Goal: Task Accomplishment & Management: Use online tool/utility

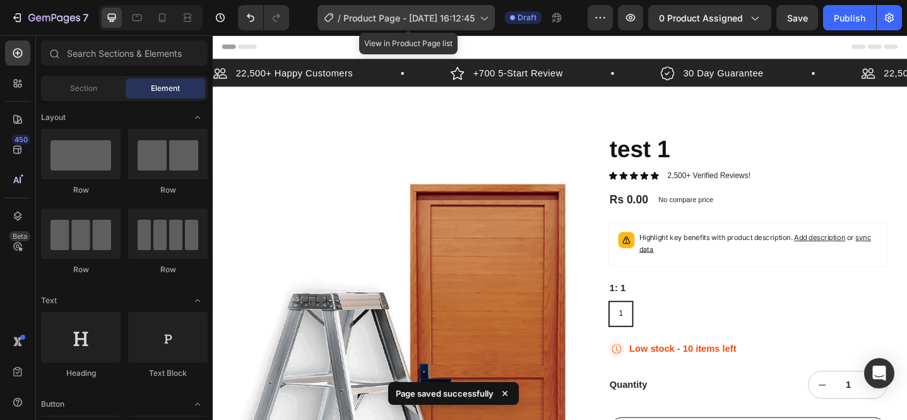
click at [414, 18] on span "Product Page - [DATE] 16:12:45" at bounding box center [408, 17] width 131 height 13
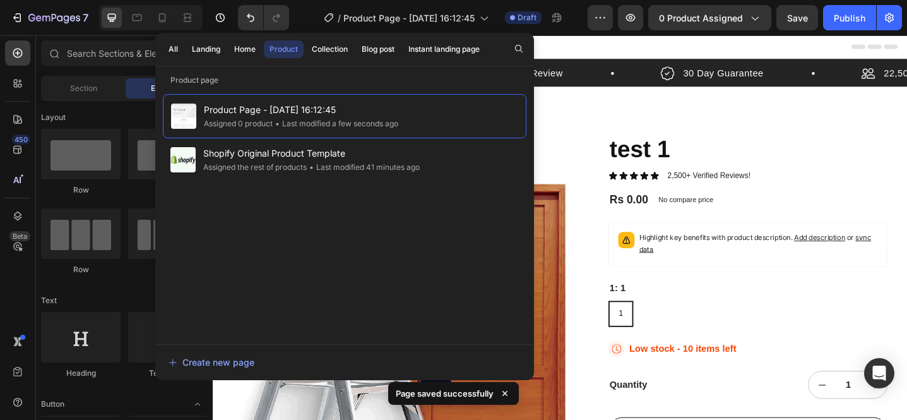
click at [805, 41] on div "Header" at bounding box center [591, 47] width 737 height 25
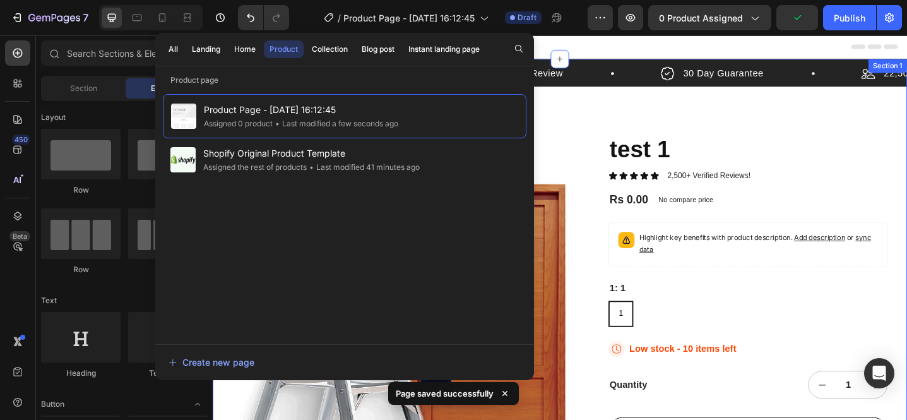
click at [635, 115] on div "22,500+ Happy Customers Item List +700 5-Start Review Item List 30 Day Guarante…" at bounding box center [592, 389] width 758 height 657
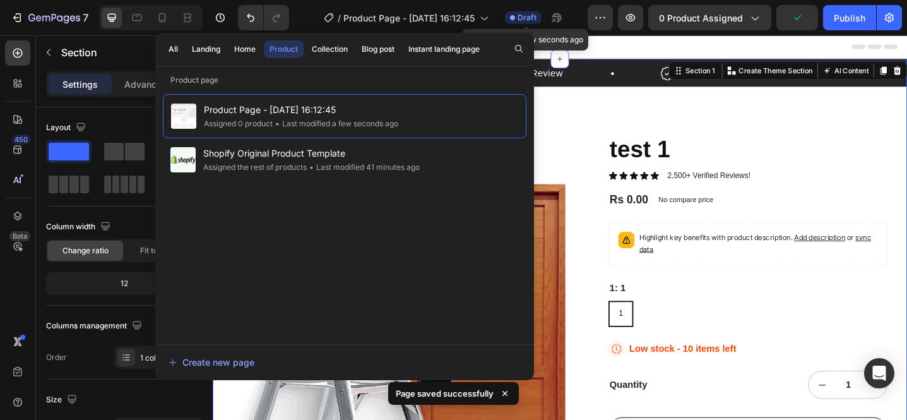
click at [527, 20] on span "Draft" at bounding box center [527, 17] width 19 height 11
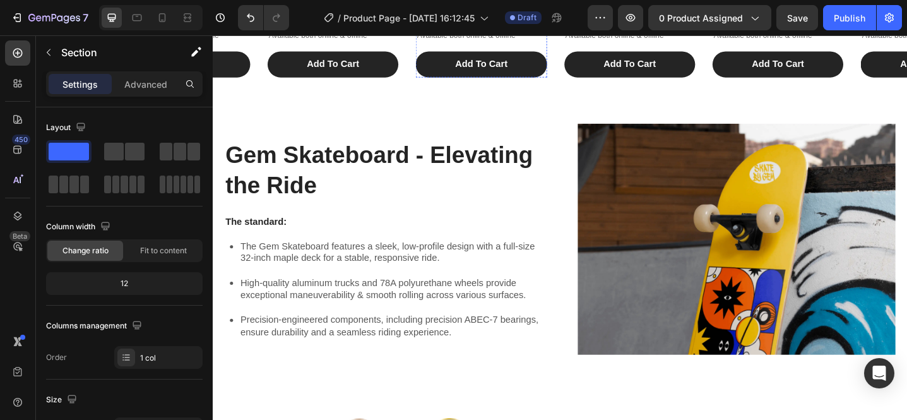
scroll to position [1005, 0]
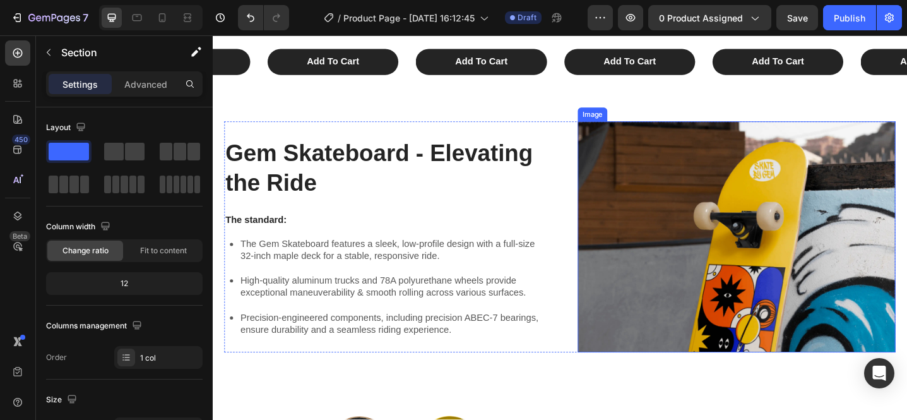
click at [750, 230] on img at bounding box center [784, 255] width 347 height 252
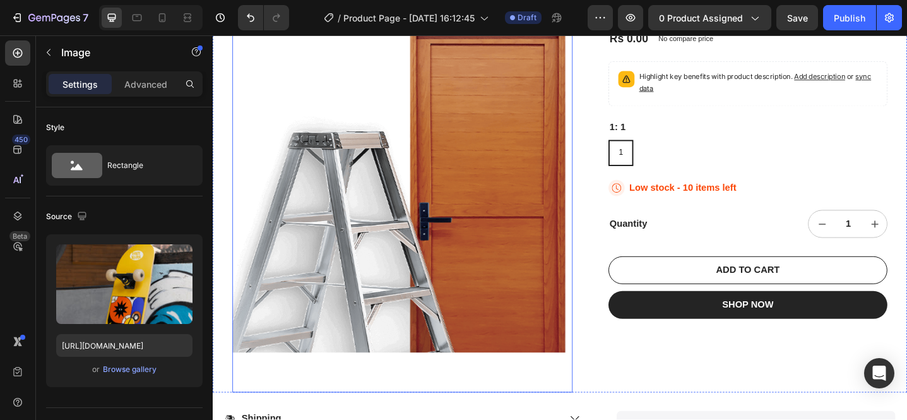
scroll to position [0, 0]
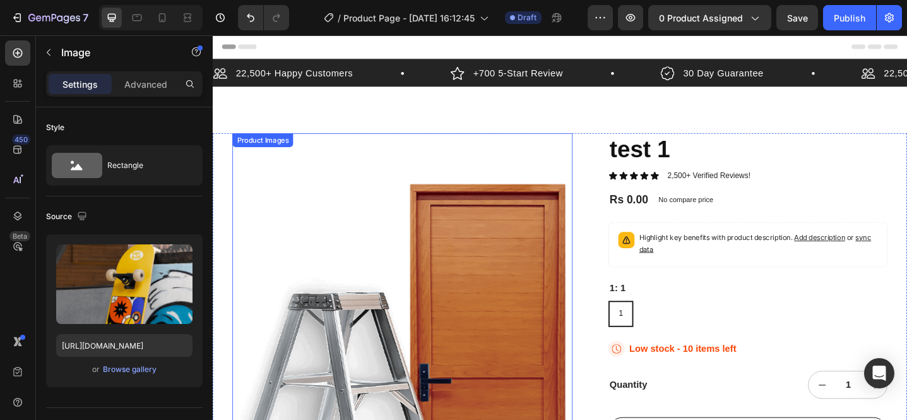
click at [452, 263] on img at bounding box center [419, 371] width 371 height 458
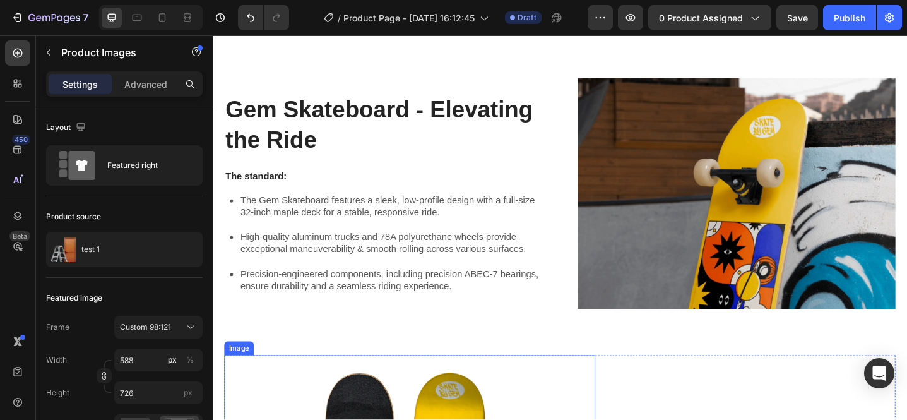
scroll to position [885, 0]
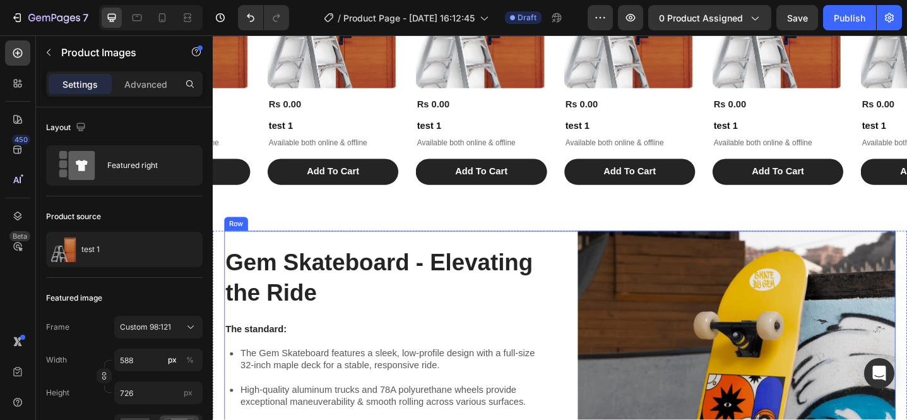
click at [566, 261] on div "Gem Skateboard - Elevating the Ride Heading The standard: Text Block The Gem Sk…" at bounding box center [398, 375] width 347 height 252
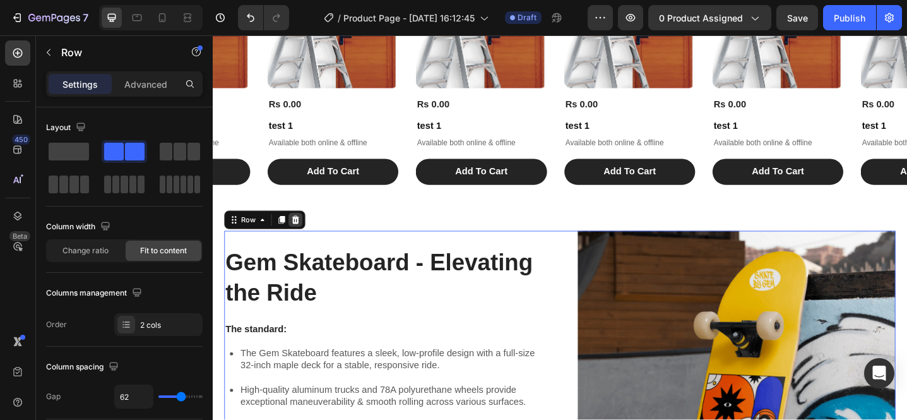
click at [302, 237] on icon at bounding box center [303, 236] width 8 height 9
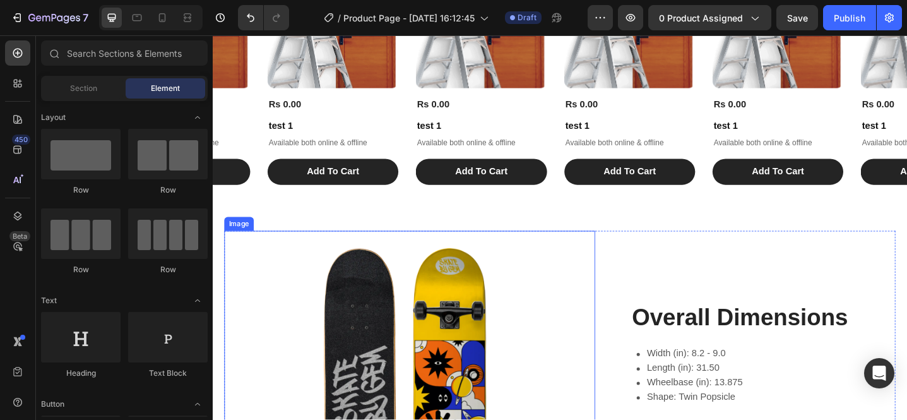
click at [559, 254] on img at bounding box center [427, 418] width 405 height 338
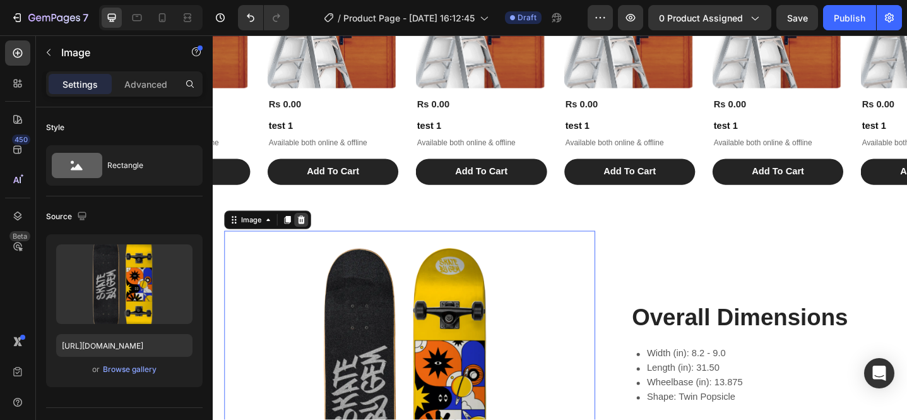
click at [314, 240] on div at bounding box center [309, 236] width 15 height 15
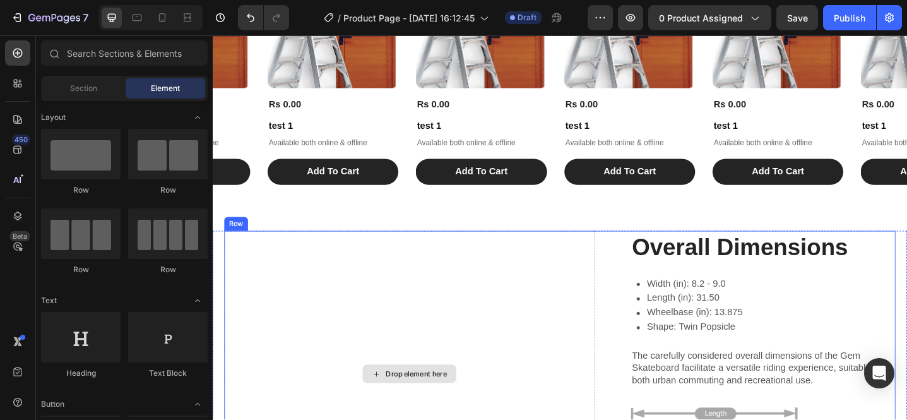
click at [439, 285] on div "Drop element here" at bounding box center [427, 405] width 405 height 312
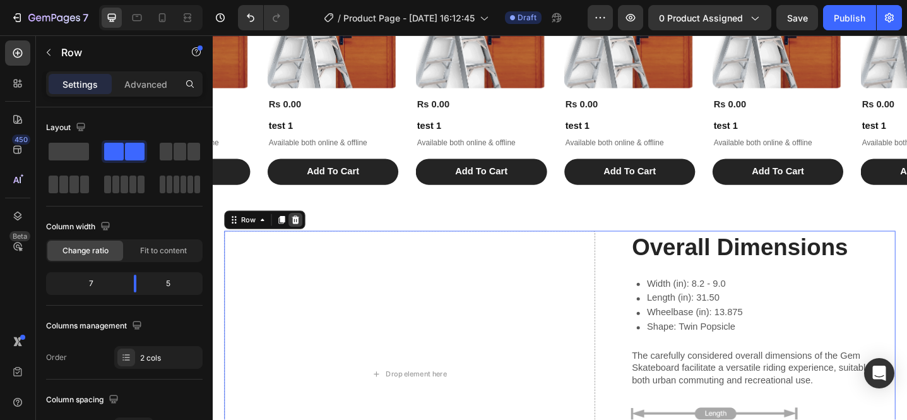
click at [306, 241] on icon at bounding box center [303, 237] width 10 height 10
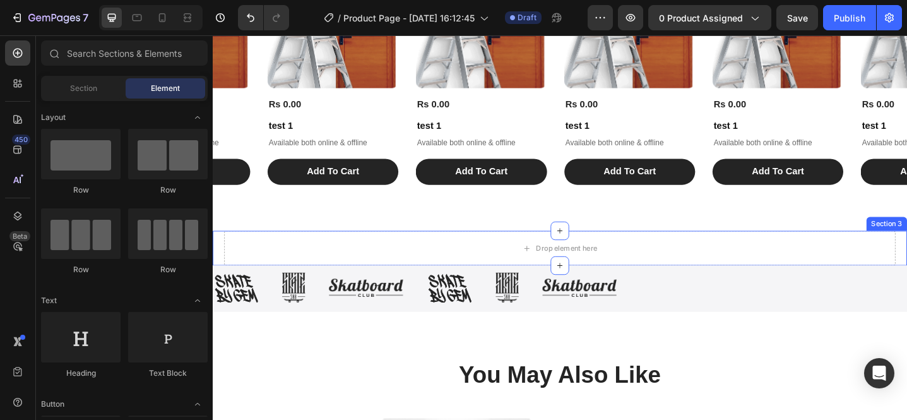
scroll to position [1003, 0]
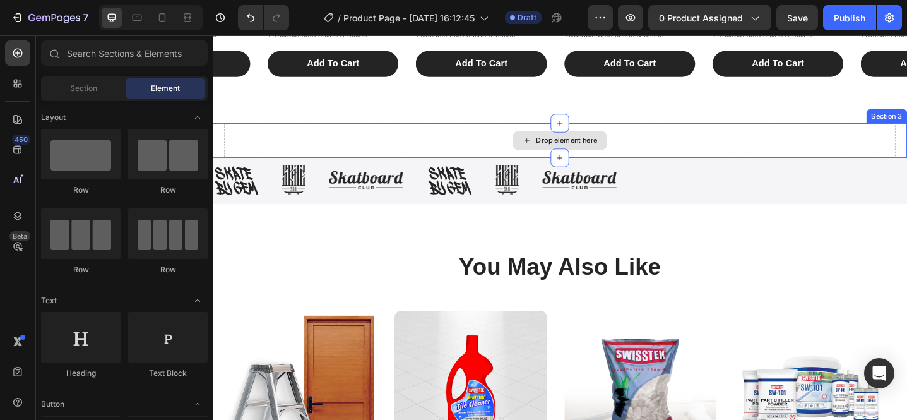
click at [458, 135] on div "Drop element here" at bounding box center [591, 150] width 732 height 38
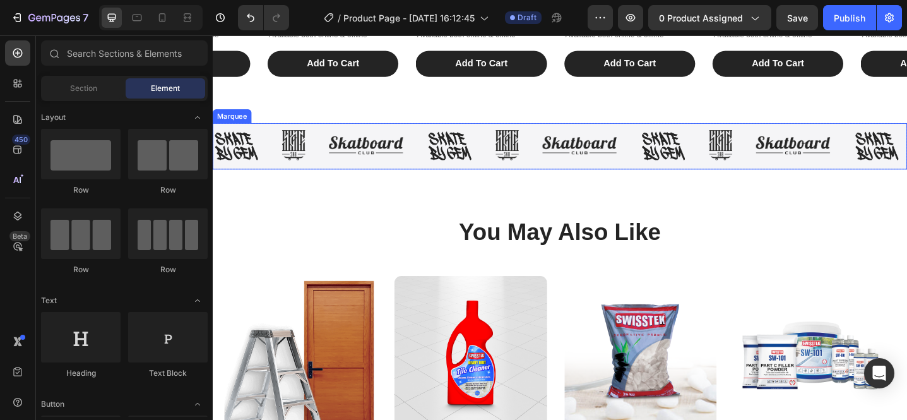
click at [658, 136] on div "Image Image Image Image Image Image Image Image Image Image Image Image Image I…" at bounding box center [592, 156] width 758 height 51
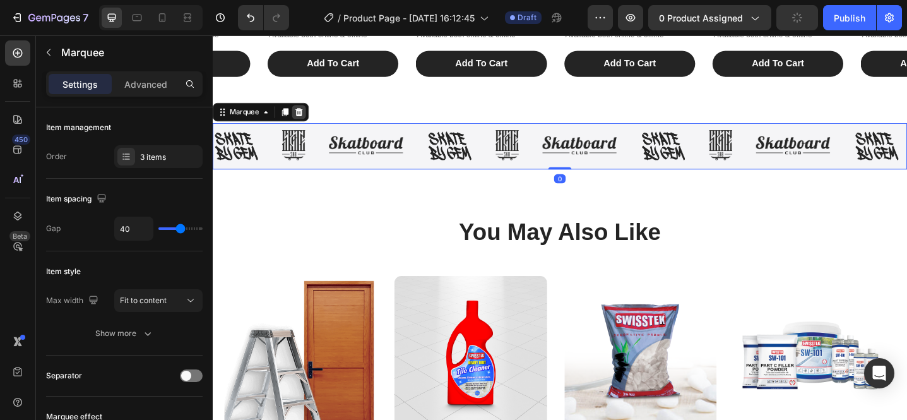
click at [307, 119] on icon at bounding box center [307, 119] width 10 height 10
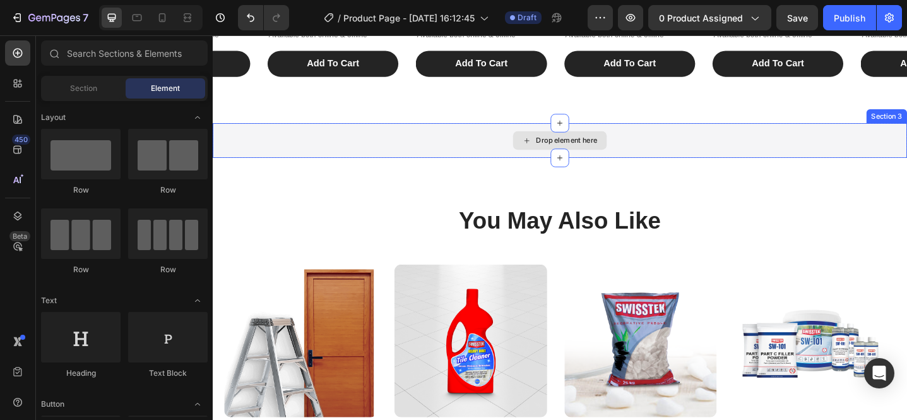
click at [340, 152] on div "Drop element here" at bounding box center [592, 150] width 758 height 38
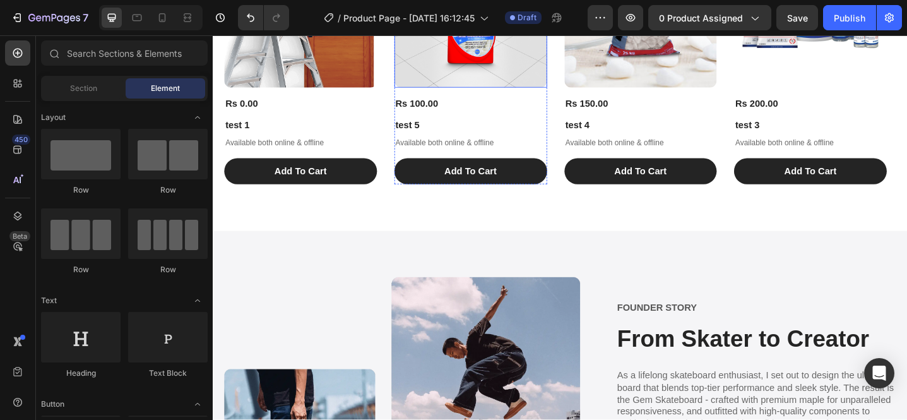
scroll to position [1443, 0]
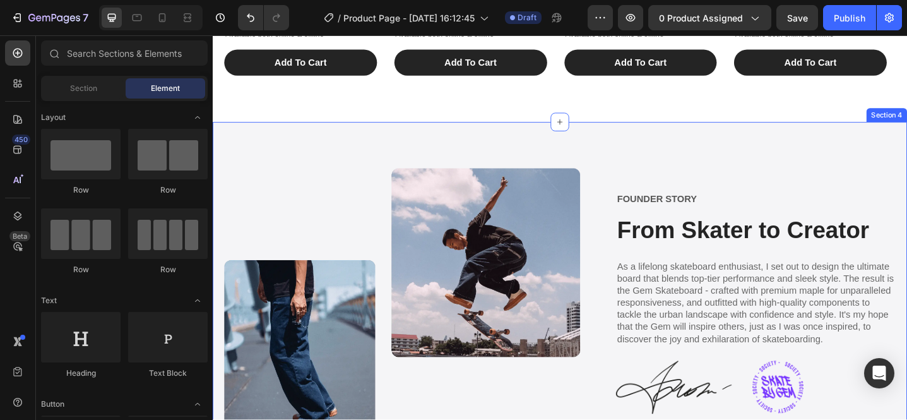
click at [773, 140] on div "Image FOUNDER STORY Text Block From Skater to Creator Heading As a lifelong ska…" at bounding box center [592, 346] width 758 height 433
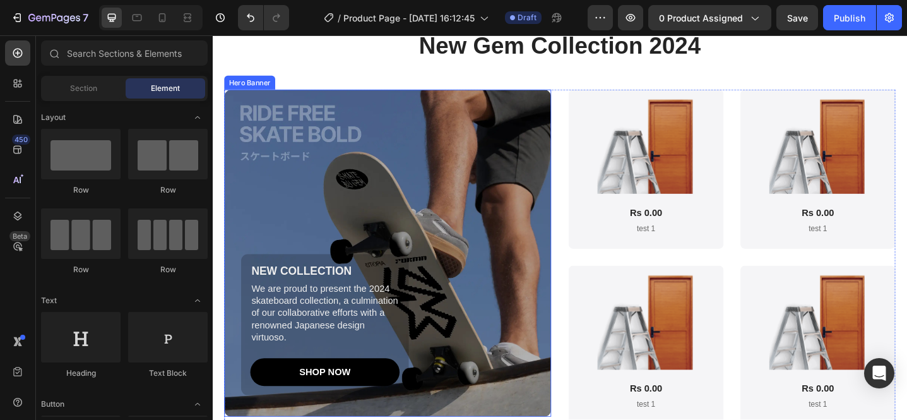
scroll to position [1588, 0]
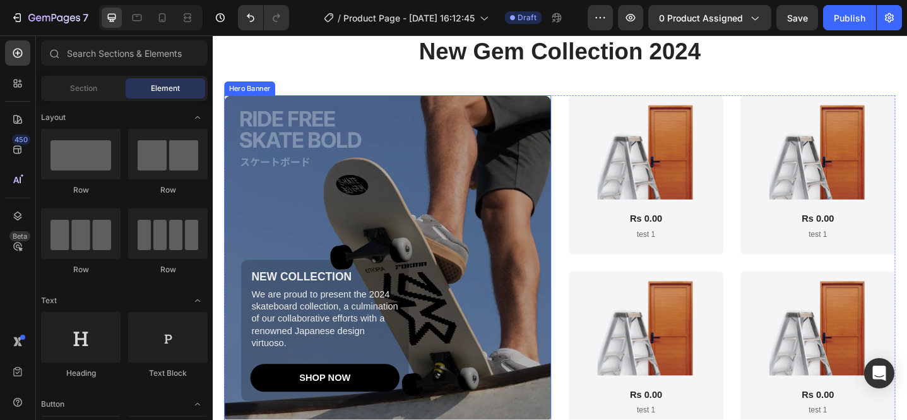
click at [366, 206] on div "Background Image" at bounding box center [403, 279] width 357 height 357
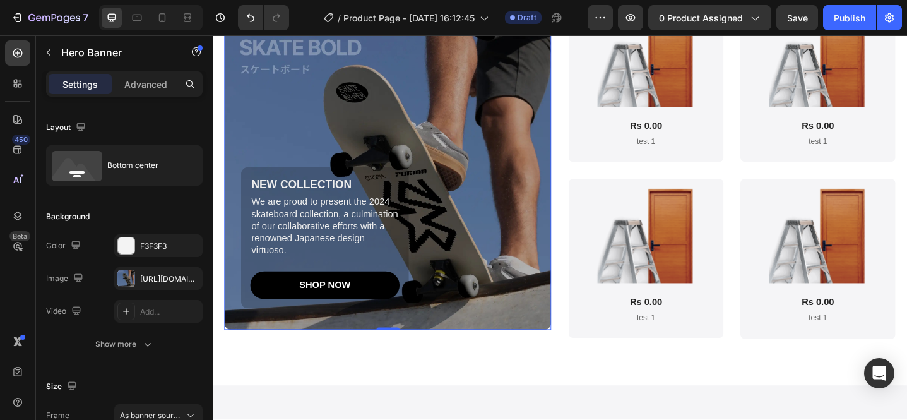
scroll to position [1911, 0]
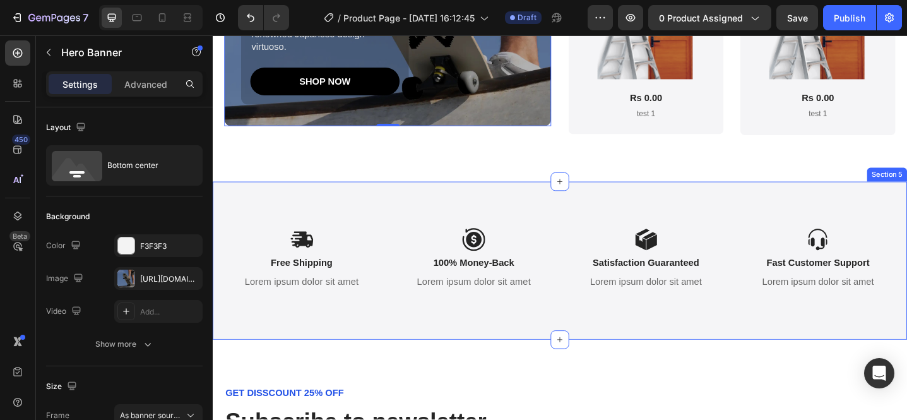
click at [406, 218] on div "Icon Free Shipping Text Block Lorem ipsum dolor sit amet Text Block Icon 100% M…" at bounding box center [592, 281] width 758 height 173
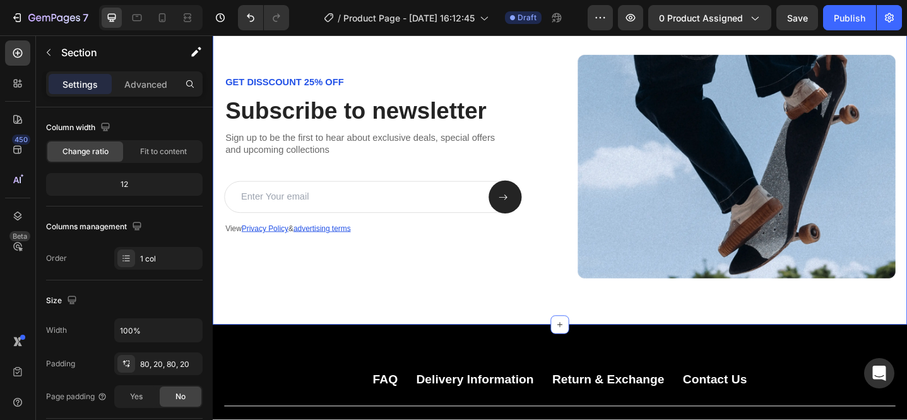
scroll to position [2171, 0]
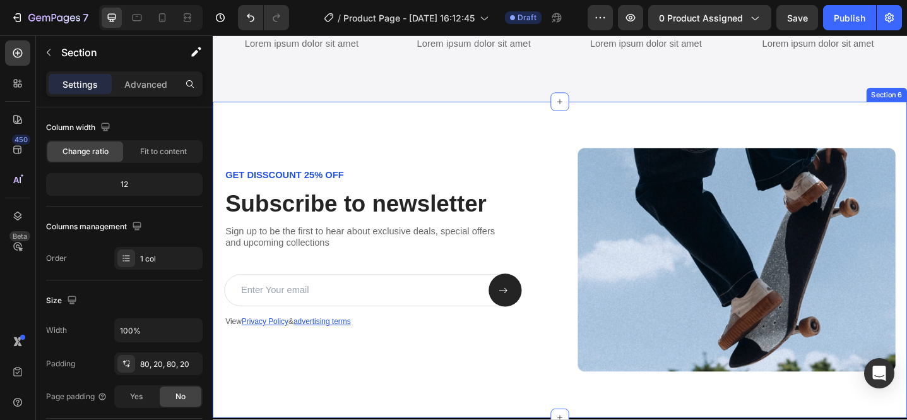
click at [445, 144] on div "GET DISSCOUNT 25% OFF Text Block Subscribe to newsletter Heading Sign up to be …" at bounding box center [592, 280] width 758 height 344
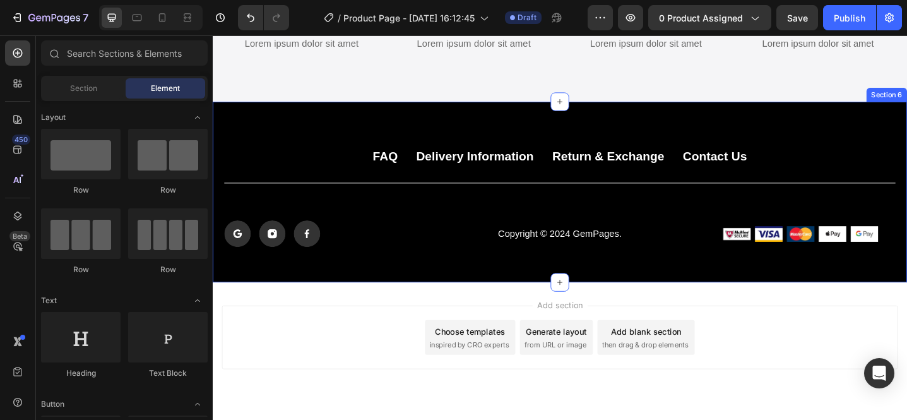
click at [633, 132] on div "FAQ Button Delivery Information Button Return & Exchange Button Contact Us Butt…" at bounding box center [592, 206] width 758 height 197
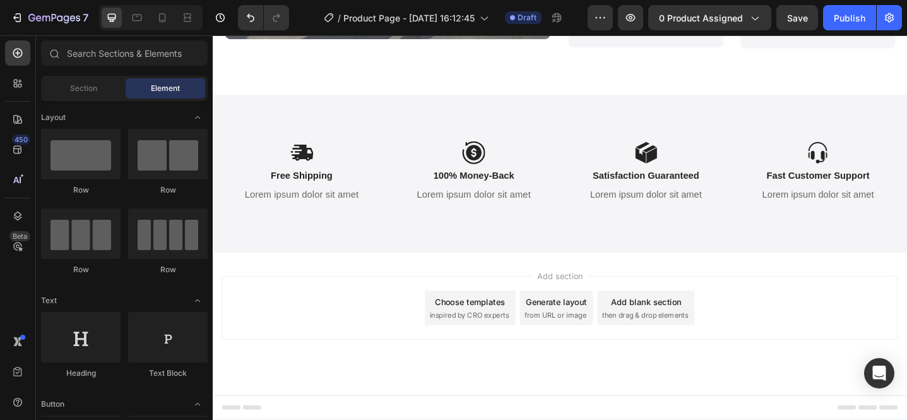
scroll to position [2006, 0]
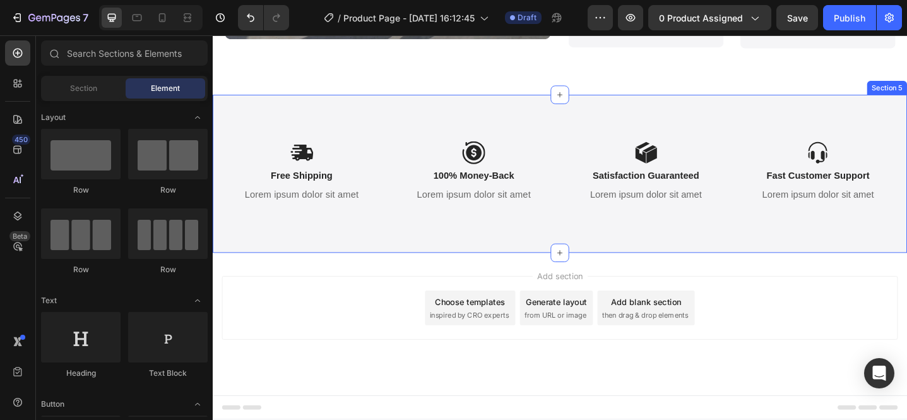
click at [542, 120] on div "Icon Free Shipping Text Block Lorem ipsum dolor sit amet Text Block Icon 100% M…" at bounding box center [592, 186] width 758 height 173
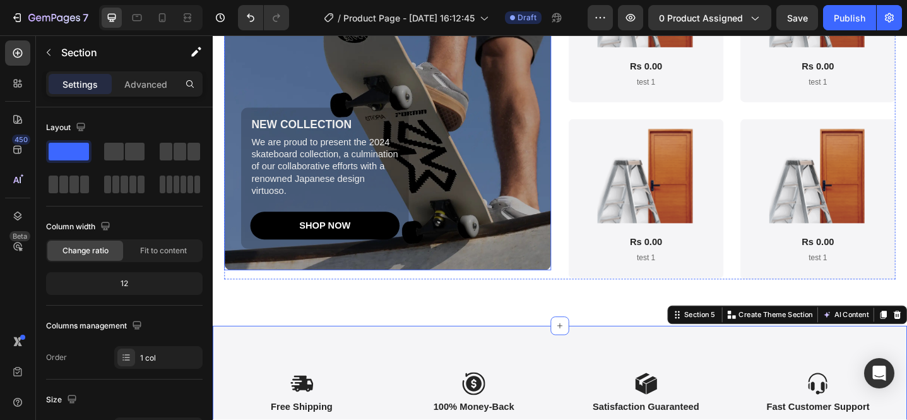
scroll to position [1675, 0]
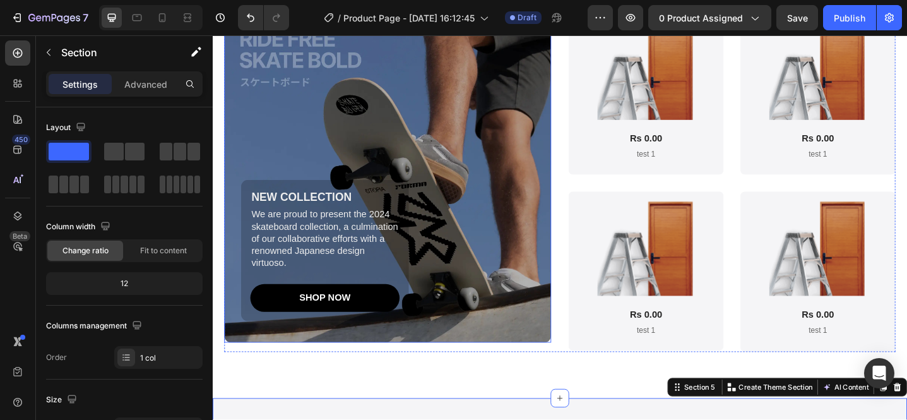
click at [471, 128] on div "Background Image" at bounding box center [403, 192] width 357 height 357
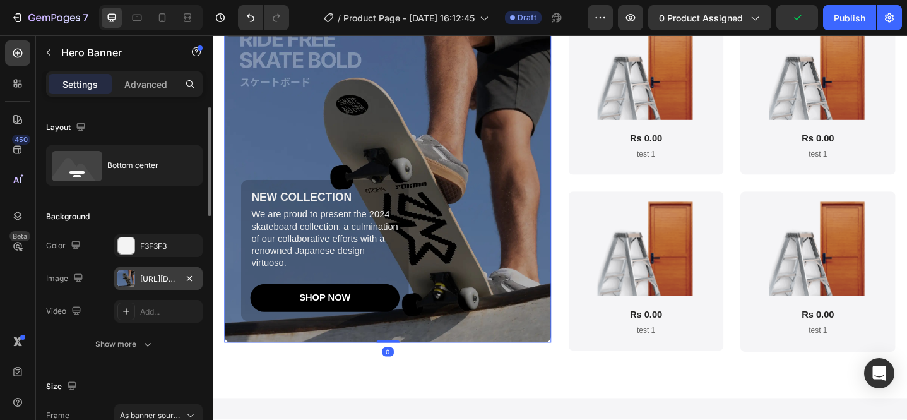
click at [143, 280] on div "[URL][DOMAIN_NAME]" at bounding box center [158, 278] width 37 height 11
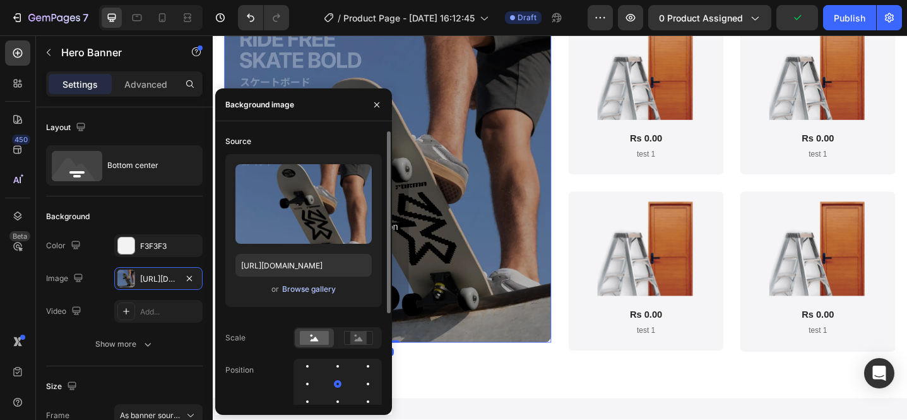
click at [321, 289] on div "Browse gallery" at bounding box center [309, 289] width 54 height 11
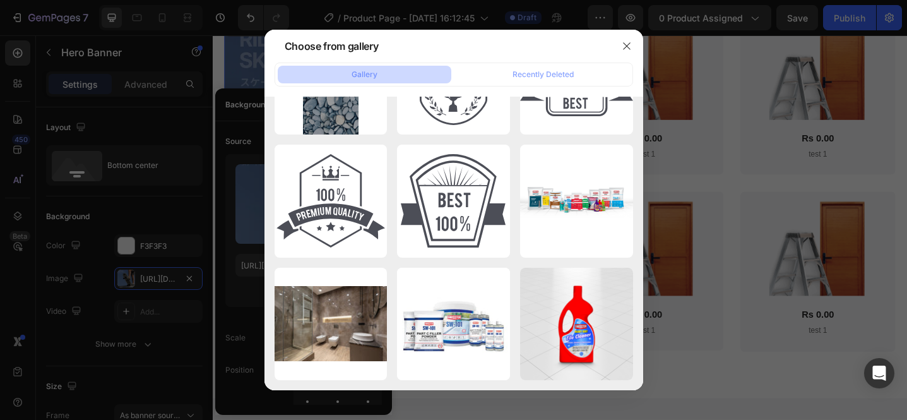
scroll to position [4633, 0]
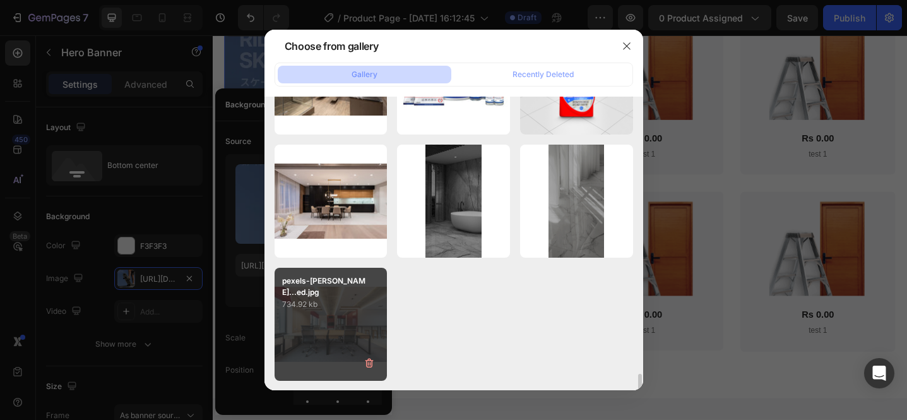
click at [312, 320] on div "pexels-[PERSON_NAME]...ed.jpg 734.92 kb" at bounding box center [331, 324] width 113 height 113
type input "[URL][DOMAIN_NAME]"
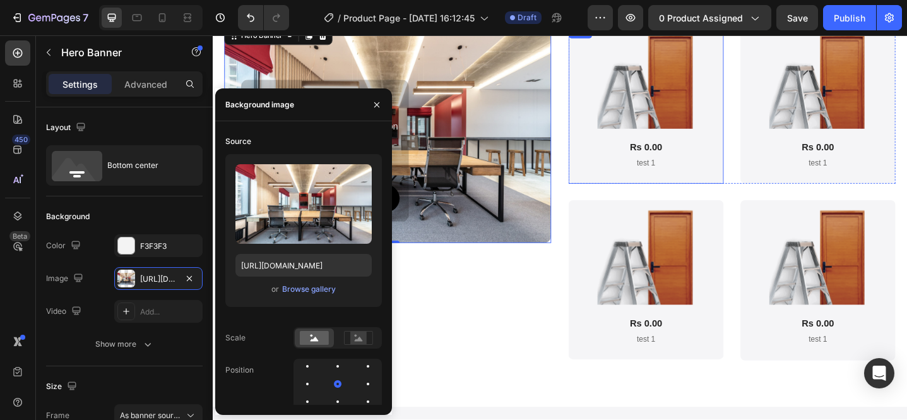
scroll to position [1651, 0]
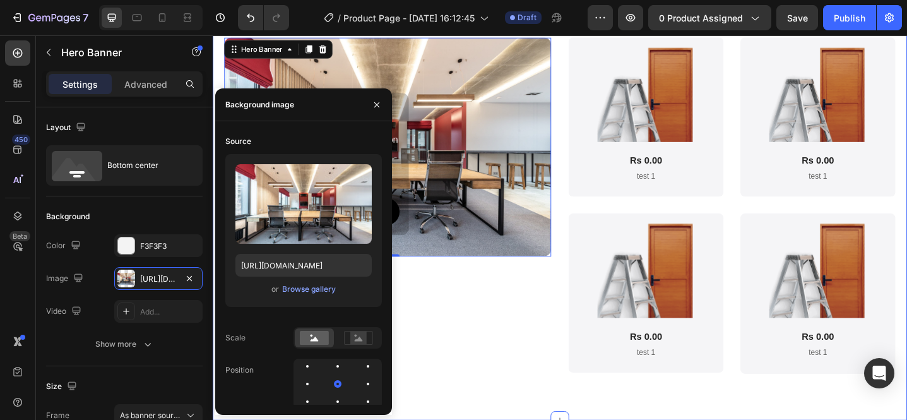
click at [604, 411] on div "New Gem Collection 2024 Heading NEW COLLECTION Text Block We are proud to prese…" at bounding box center [591, 213] width 732 height 482
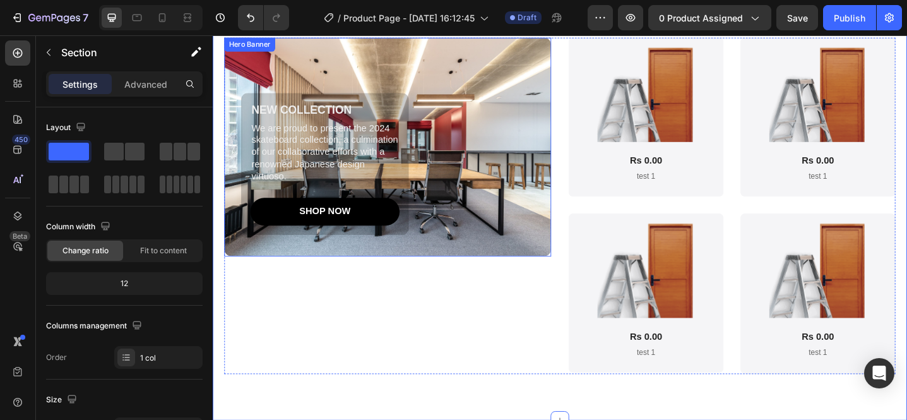
click at [489, 225] on div "NEW COLLECTION Text Block We are proud to present the 2024 skateboard collectio…" at bounding box center [412, 176] width 339 height 155
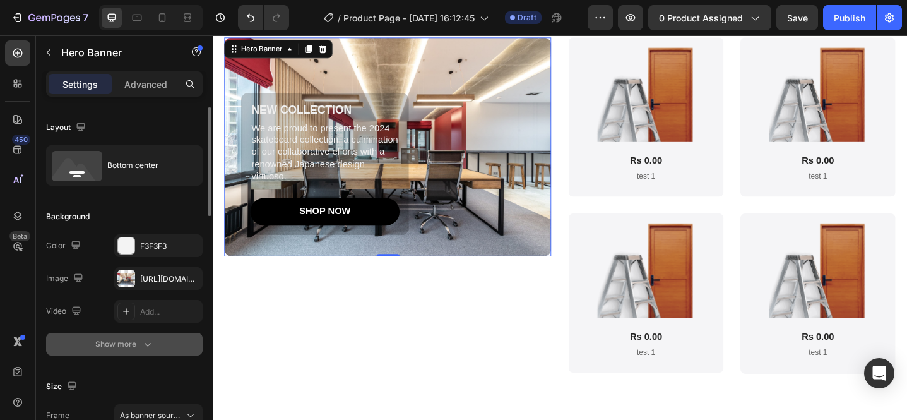
click at [136, 337] on button "Show more" at bounding box center [124, 344] width 157 height 23
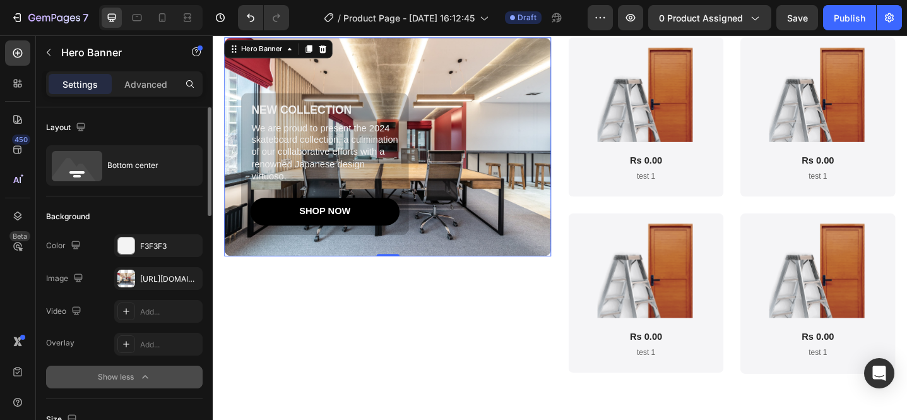
scroll to position [23, 0]
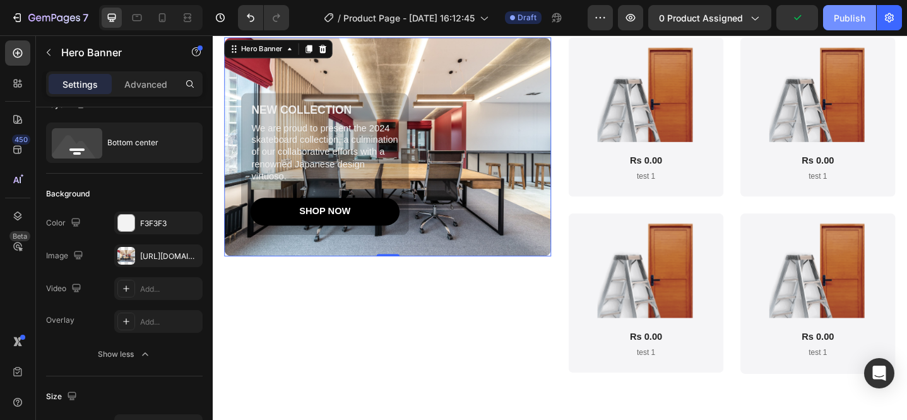
click at [854, 22] on div "Publish" at bounding box center [850, 17] width 32 height 13
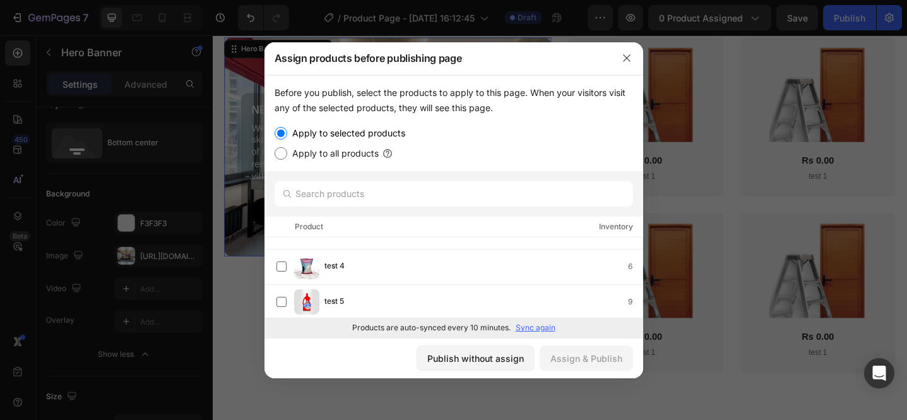
scroll to position [0, 0]
click at [333, 154] on label "Apply to all products" at bounding box center [333, 153] width 92 height 15
click at [287, 154] on input "Apply to all products" at bounding box center [281, 153] width 13 height 13
radio input "true"
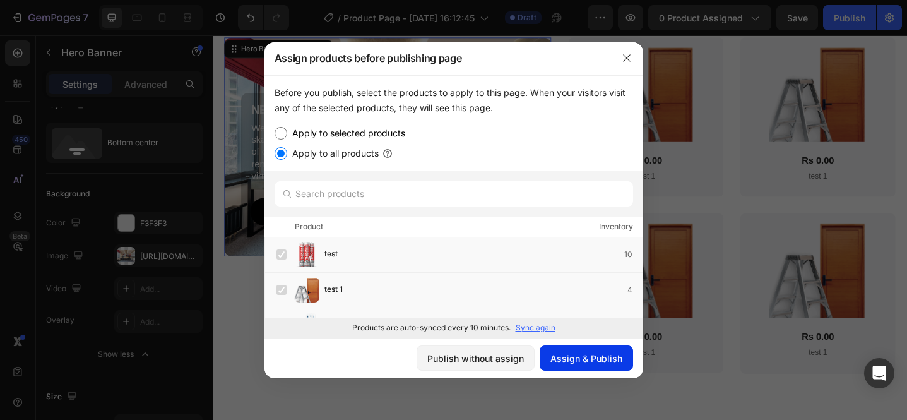
click at [611, 361] on div "Assign & Publish" at bounding box center [587, 358] width 72 height 13
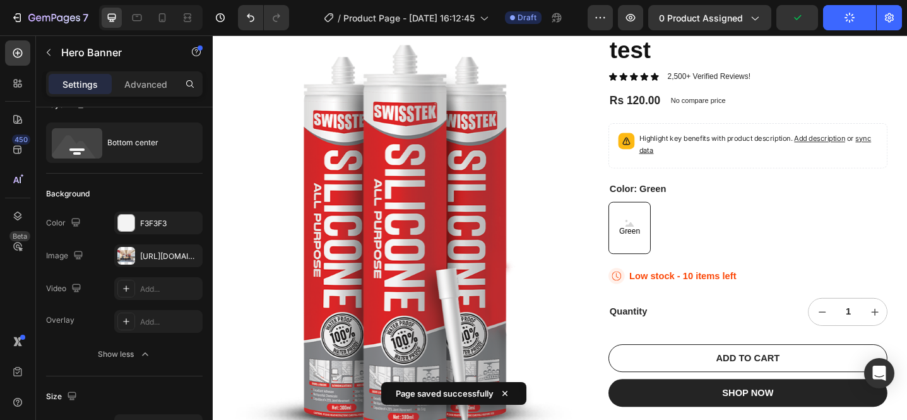
scroll to position [122, 0]
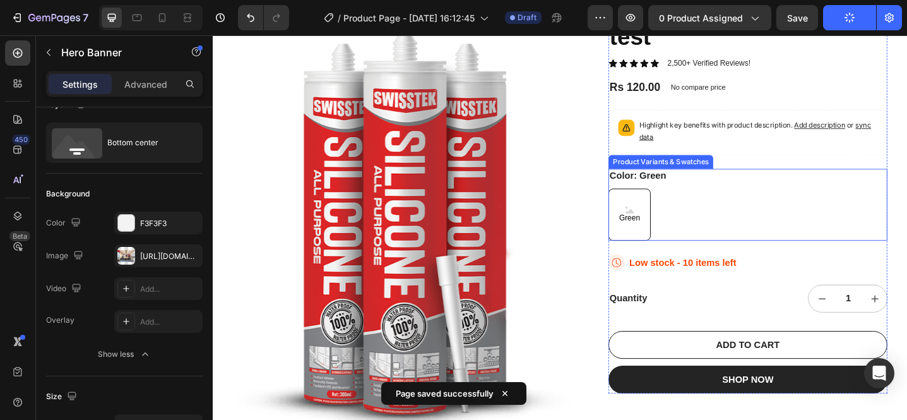
click at [657, 235] on span "Green" at bounding box center [668, 235] width 28 height 11
click at [645, 203] on input "Green Green Green" at bounding box center [644, 202] width 1 height 1
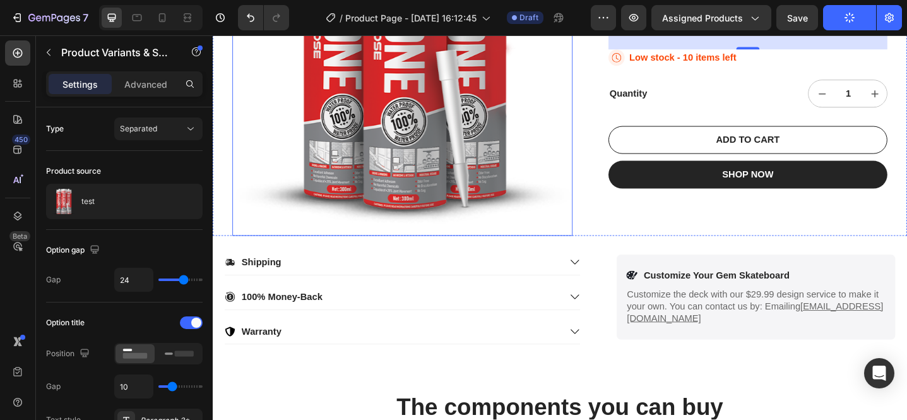
scroll to position [465, 0]
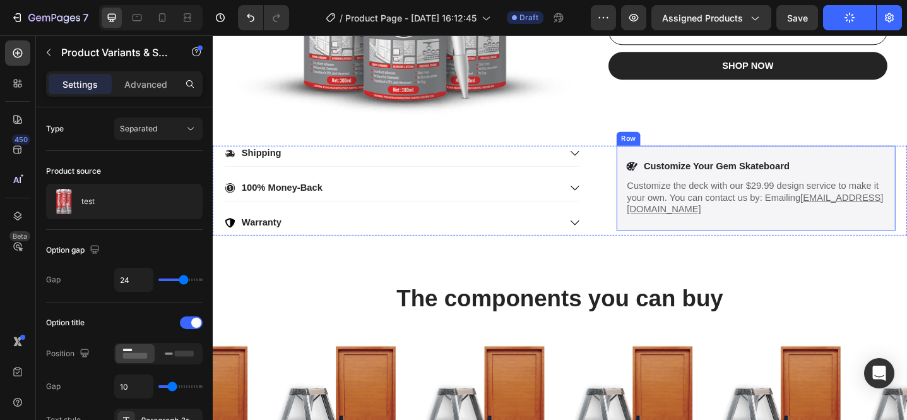
click at [762, 166] on div "Icon Customize Your Gem Skateboard Text Block Row Customize the deck with our $…" at bounding box center [806, 202] width 304 height 93
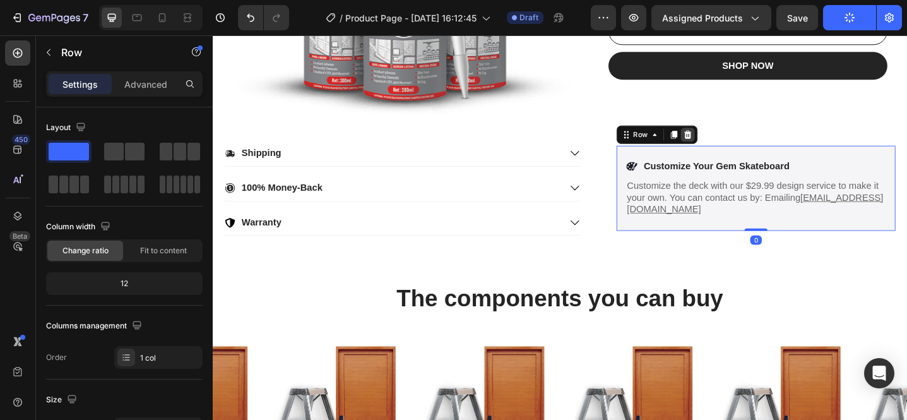
click at [726, 145] on icon at bounding box center [731, 144] width 10 height 10
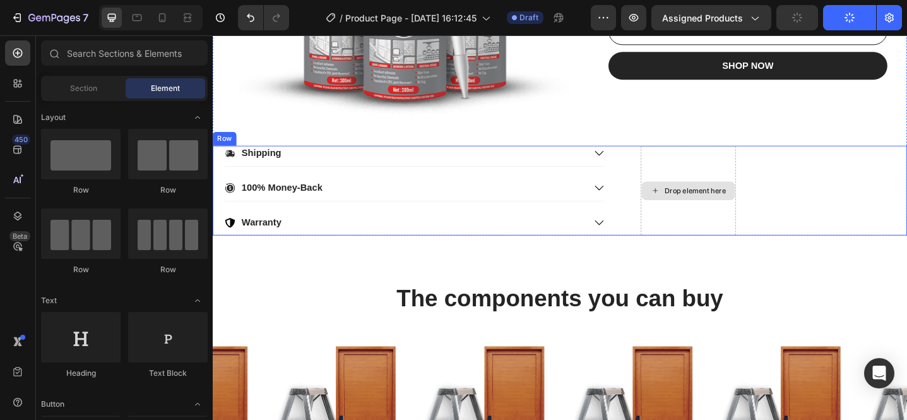
click at [743, 177] on div "Drop element here" at bounding box center [732, 205] width 104 height 98
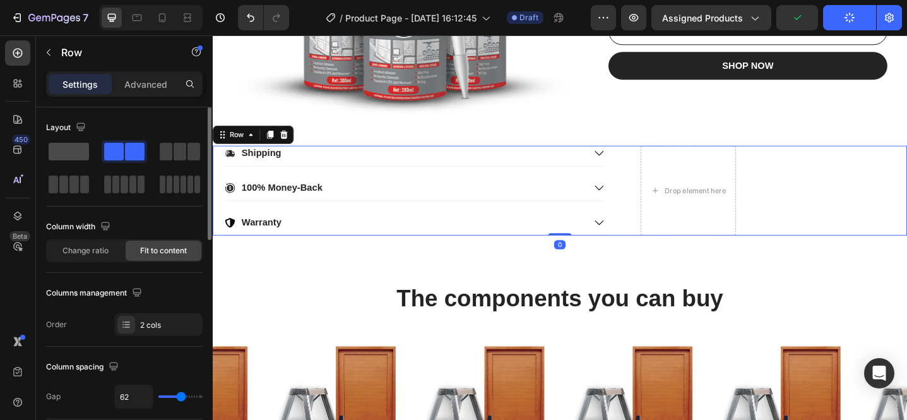
click at [72, 152] on span at bounding box center [69, 152] width 40 height 18
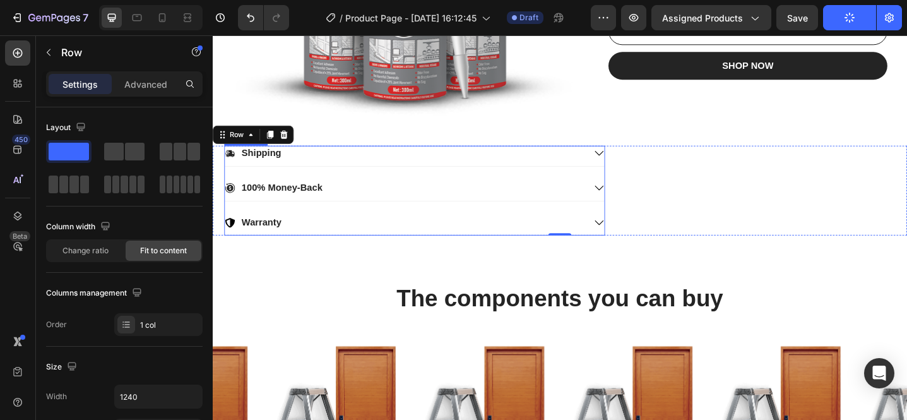
click at [636, 167] on icon at bounding box center [634, 163] width 11 height 11
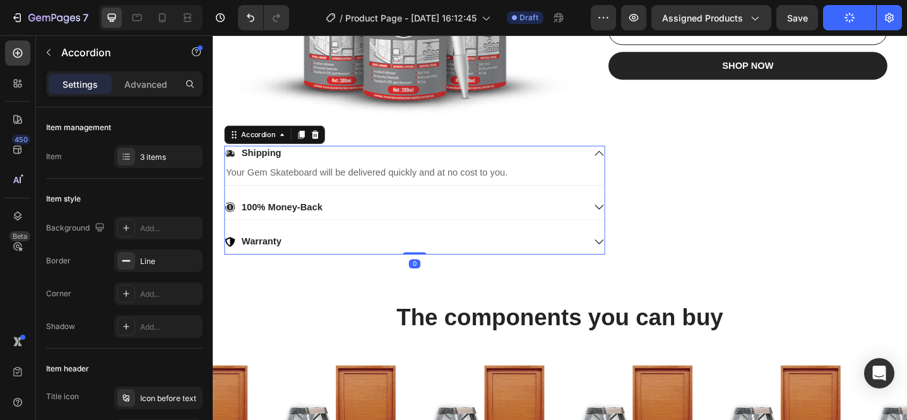
click at [636, 167] on icon at bounding box center [634, 163] width 11 height 11
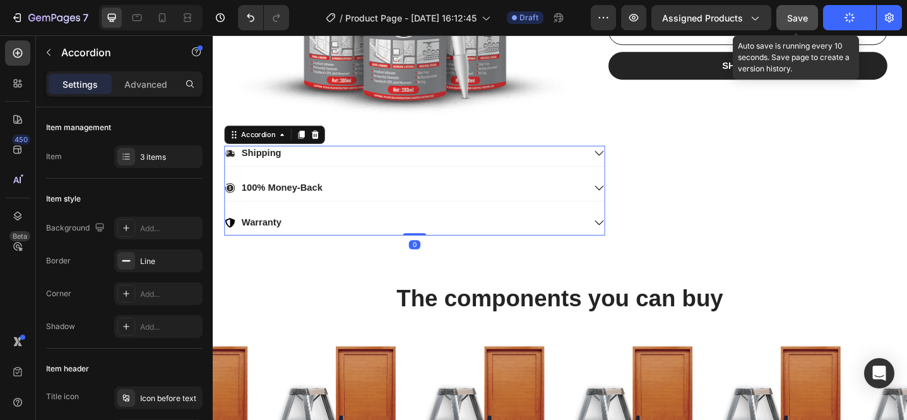
click at [803, 21] on span "Save" at bounding box center [797, 18] width 21 height 11
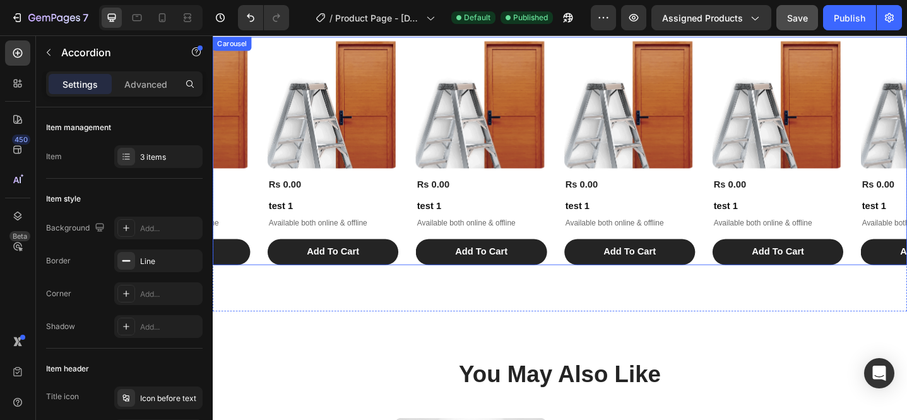
scroll to position [640, 0]
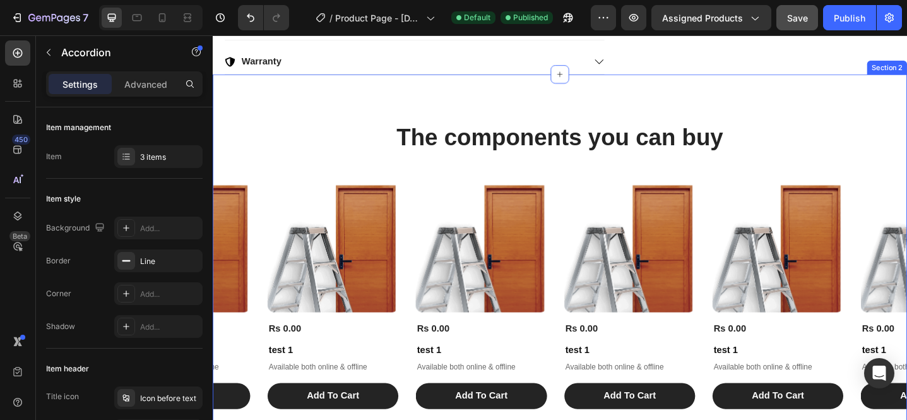
click at [582, 189] on div "The components you can buy Heading Product Images Rs 0.00 Product Price Product…" at bounding box center [592, 286] width 758 height 314
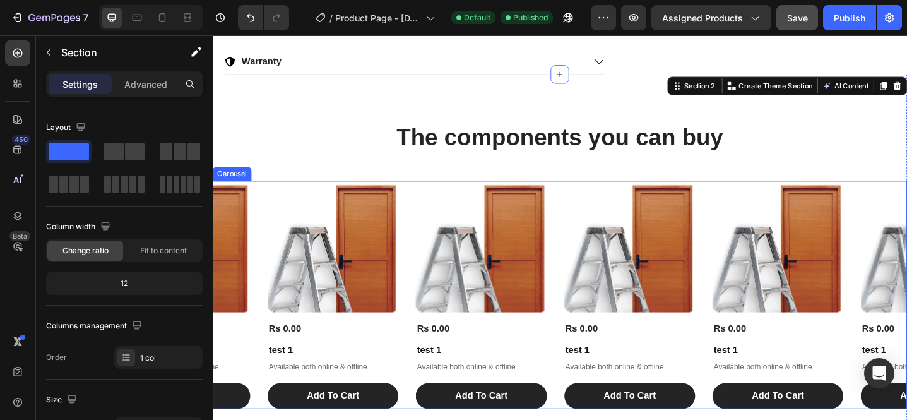
click at [258, 239] on div "Product Images Rs 0.00 Product Price Product Price test 1 Product Title Availab…" at bounding box center [592, 318] width 758 height 249
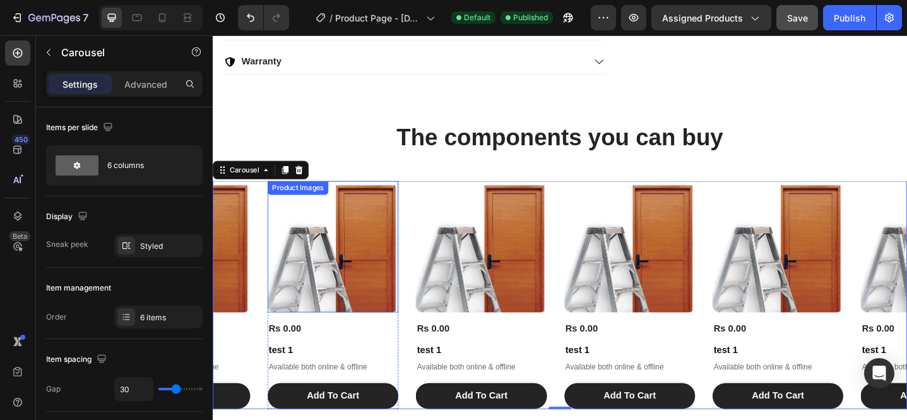
click at [387, 258] on img at bounding box center [344, 265] width 143 height 143
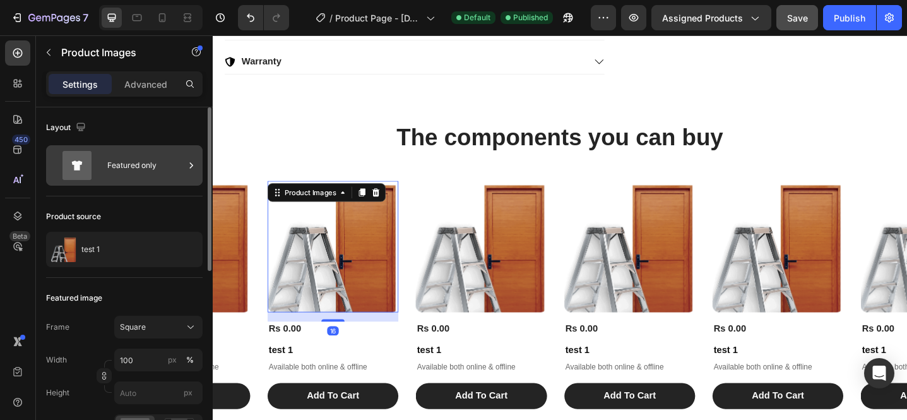
click at [133, 175] on div "Featured only" at bounding box center [145, 165] width 77 height 29
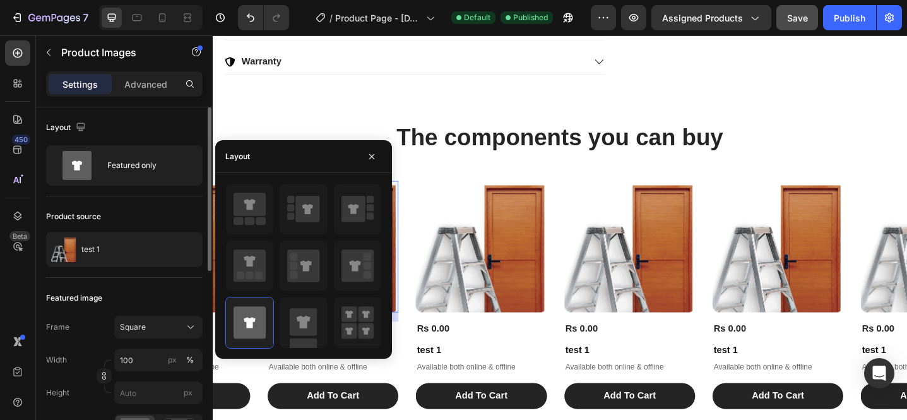
click at [157, 278] on div "Layout Featured only" at bounding box center [124, 411] width 157 height 267
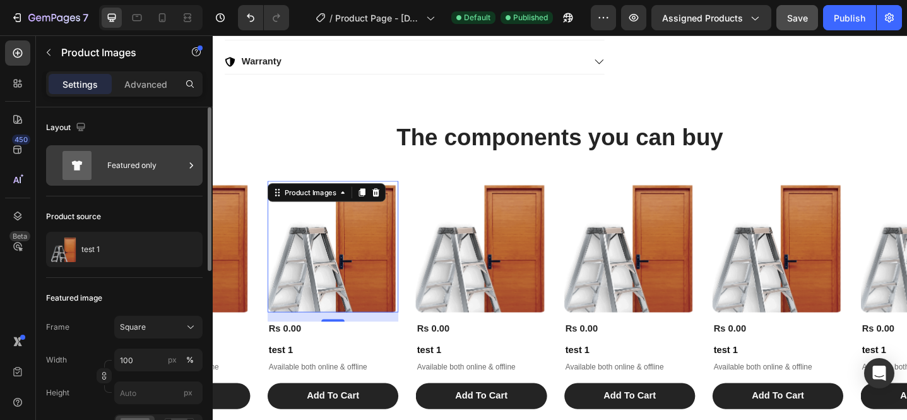
click at [194, 170] on icon at bounding box center [191, 165] width 13 height 13
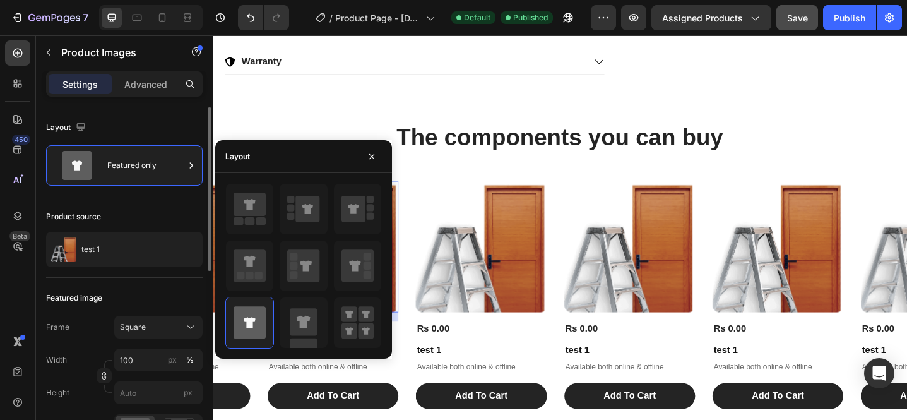
click at [129, 278] on div "Layout Featured only" at bounding box center [124, 411] width 157 height 267
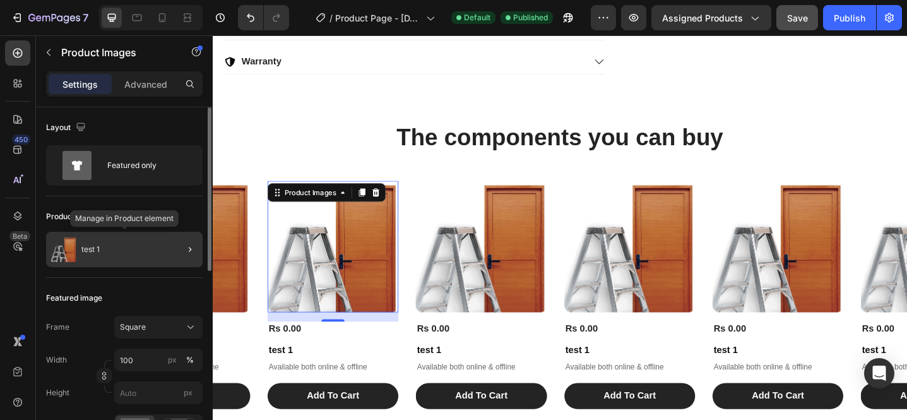
click at [124, 257] on div "test 1" at bounding box center [124, 249] width 157 height 35
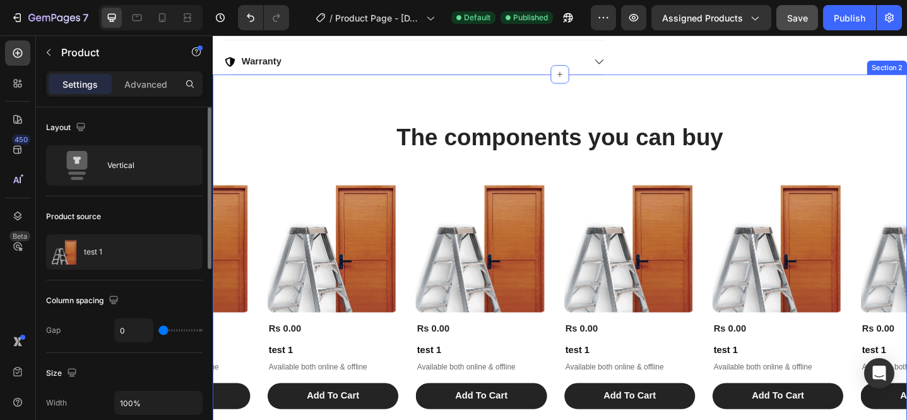
click at [331, 168] on div "The components you can buy Heading Product Images Rs 0.00 Product Price Product…" at bounding box center [592, 286] width 758 height 314
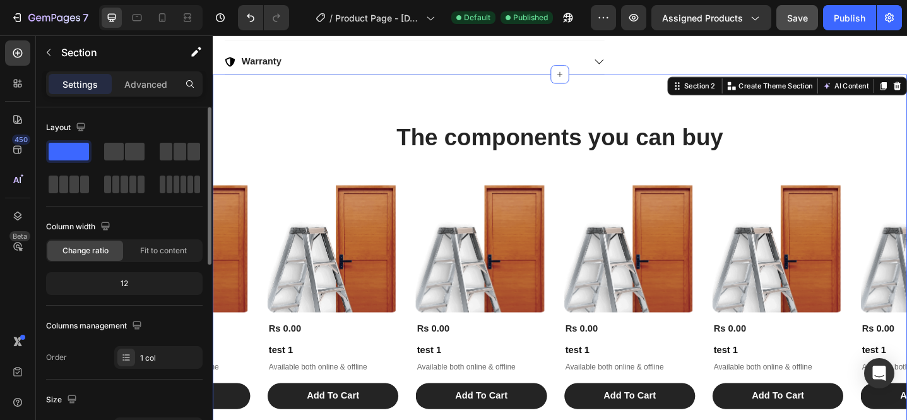
click at [439, 189] on div "The components you can buy Heading Product Images Rs 0.00 Product Price Product…" at bounding box center [592, 286] width 758 height 314
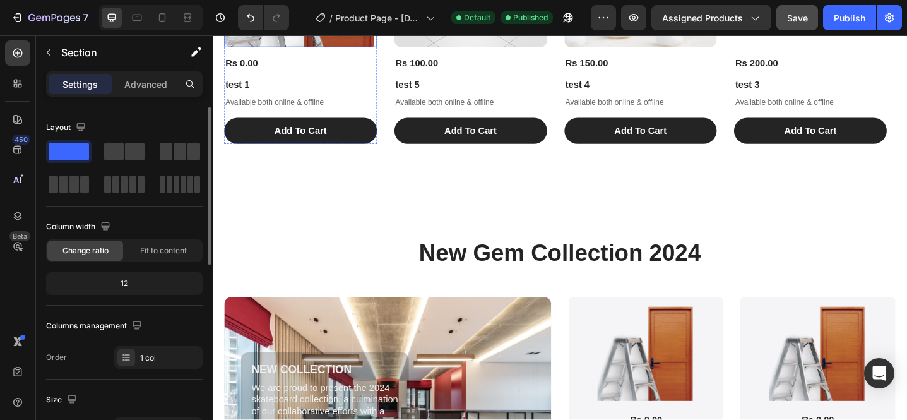
scroll to position [1487, 0]
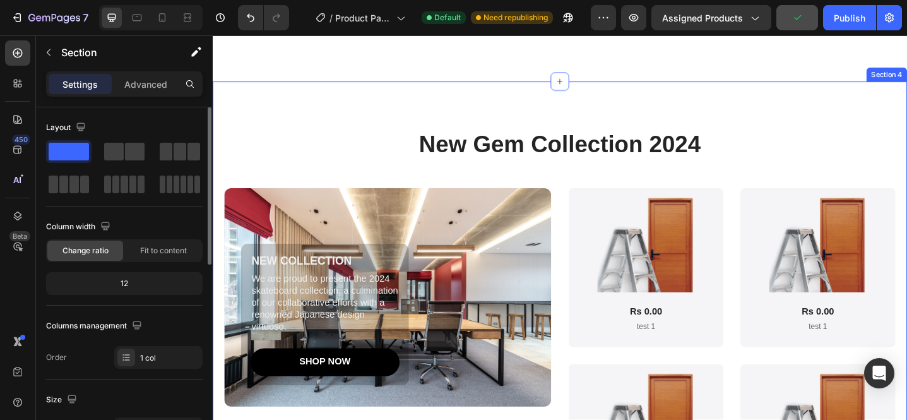
click at [437, 136] on div "New Gem Collection 2024 Heading NEW COLLECTION Text Block We are proud to prese…" at bounding box center [592, 352] width 758 height 533
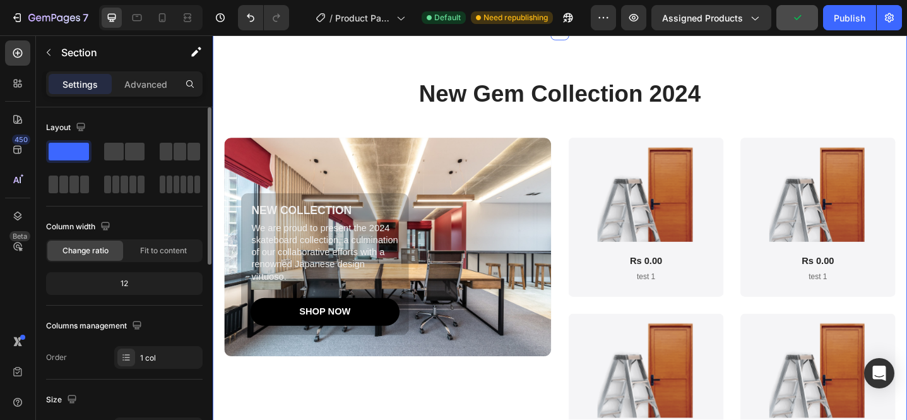
scroll to position [1440, 0]
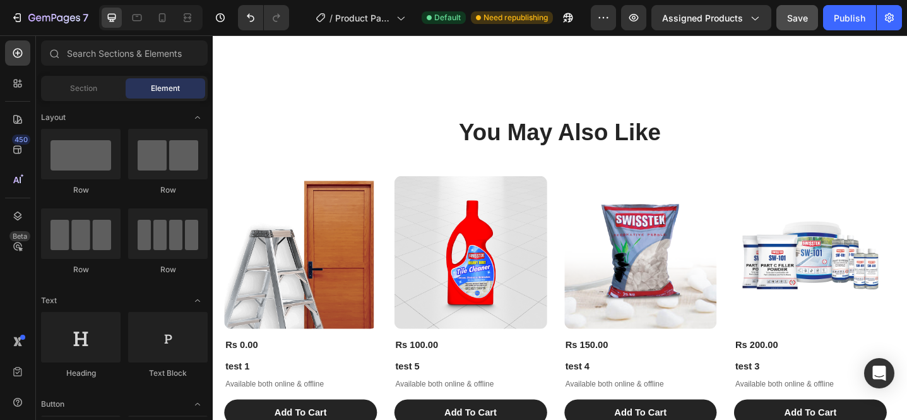
scroll to position [1471, 0]
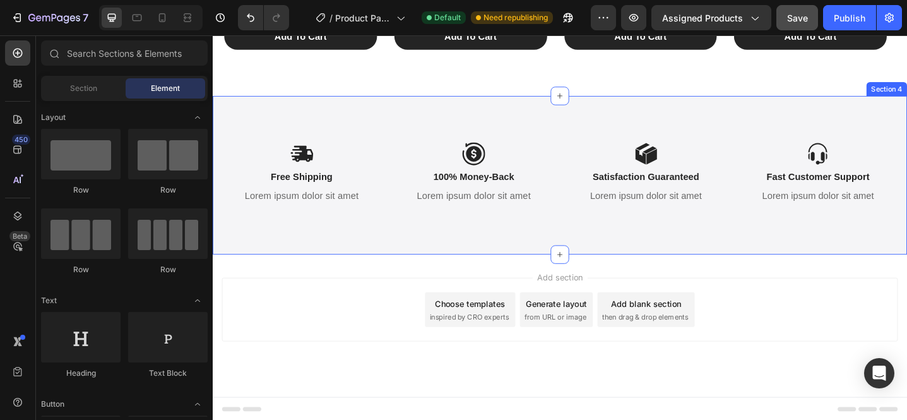
click at [559, 126] on div "Icon Free Shipping Text Block Lorem ipsum dolor sit amet Text Block Icon 100% M…" at bounding box center [592, 188] width 758 height 173
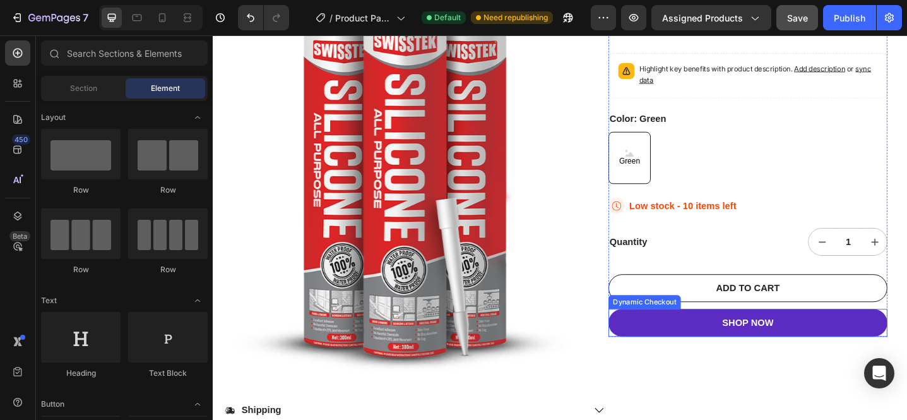
scroll to position [0, 0]
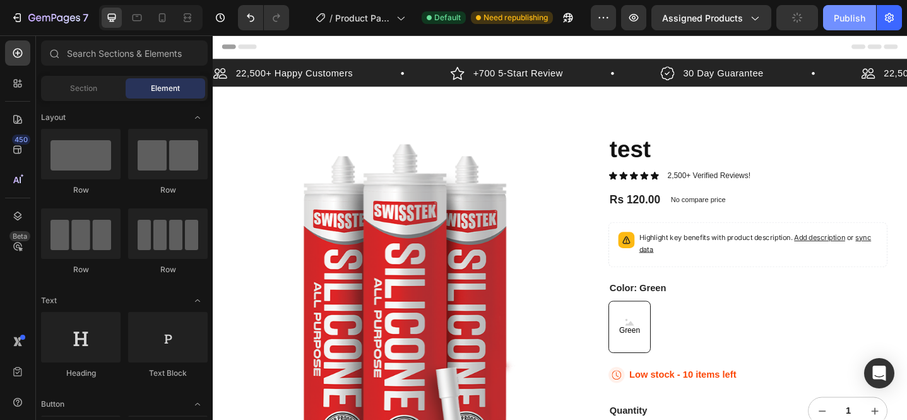
click at [854, 21] on div "Publish" at bounding box center [850, 17] width 32 height 13
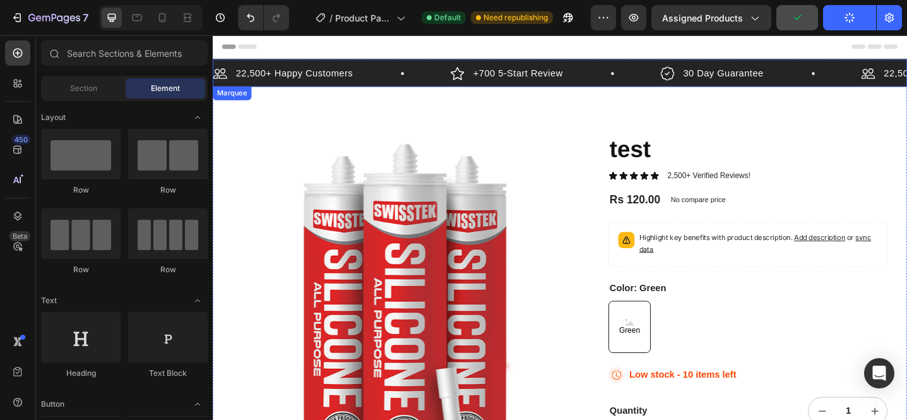
click at [616, 80] on div "+700 5-Start Review Item List" at bounding box center [586, 77] width 229 height 19
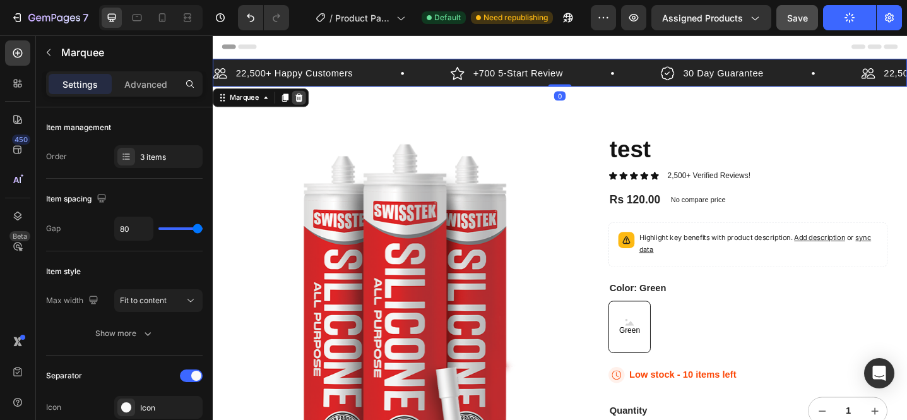
click at [304, 102] on icon at bounding box center [307, 103] width 8 height 9
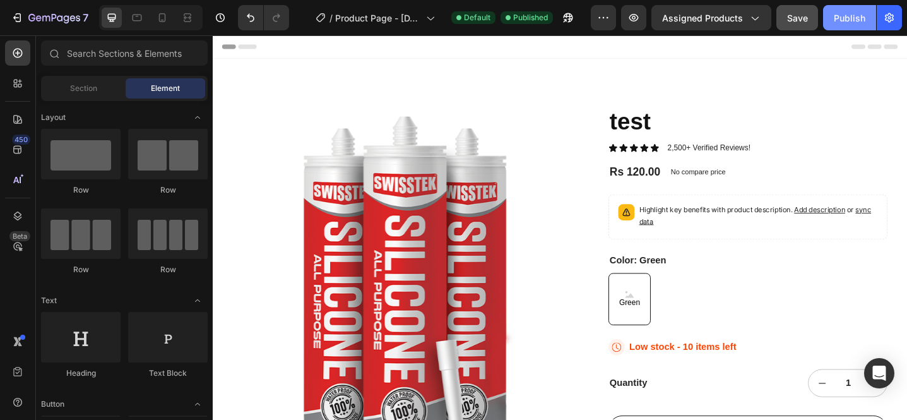
click at [860, 20] on div "Publish" at bounding box center [850, 17] width 32 height 13
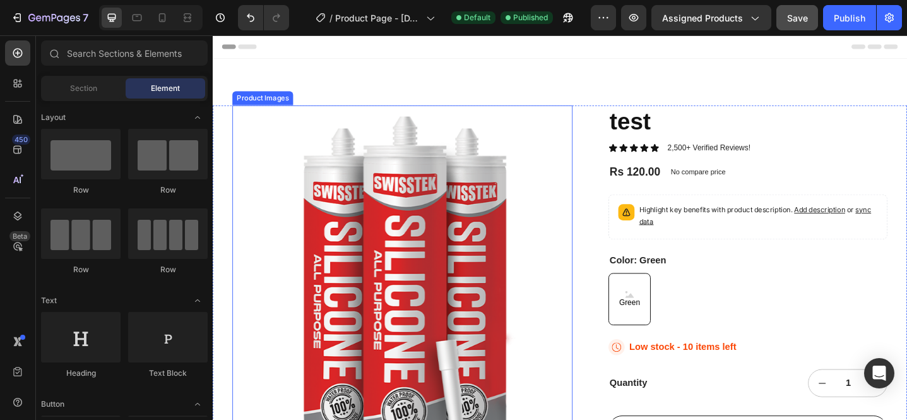
click at [482, 174] on img at bounding box center [419, 341] width 371 height 458
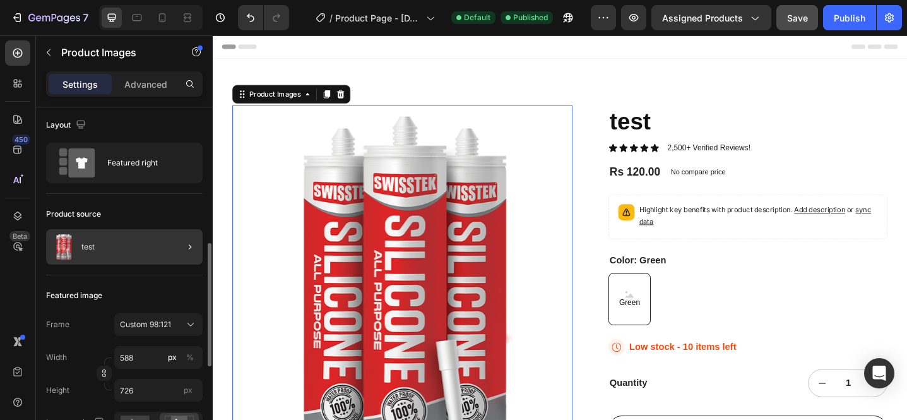
scroll to position [102, 0]
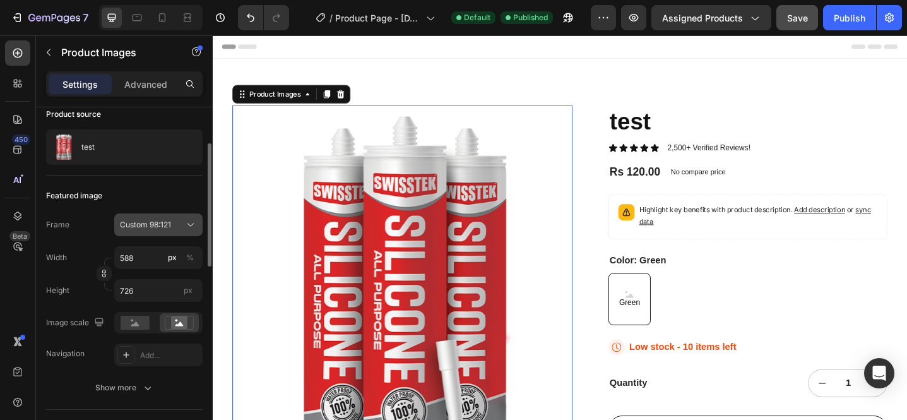
click at [173, 230] on div "Custom 98:121" at bounding box center [151, 224] width 62 height 11
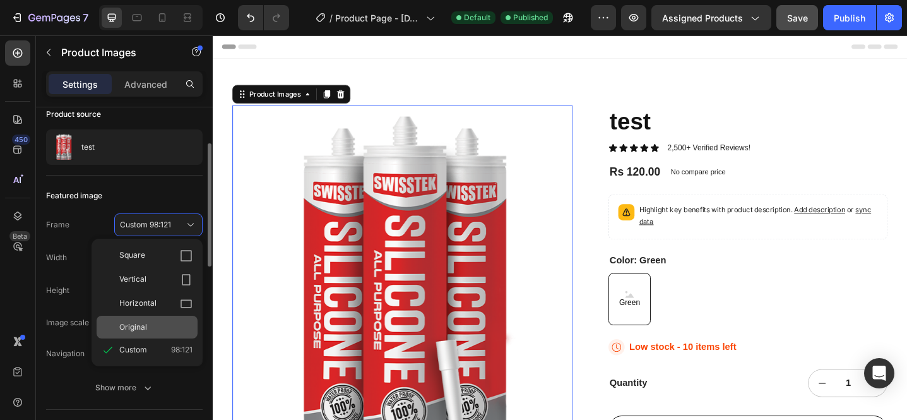
click at [159, 335] on div "Original" at bounding box center [147, 327] width 101 height 23
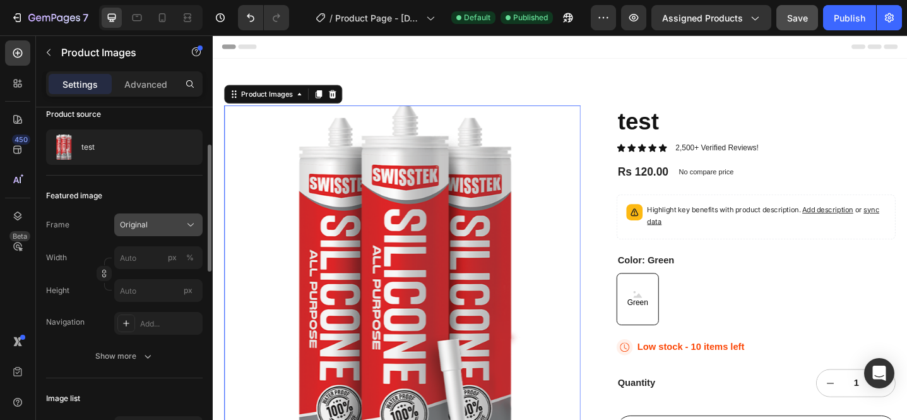
click at [148, 218] on div "Original" at bounding box center [158, 224] width 77 height 13
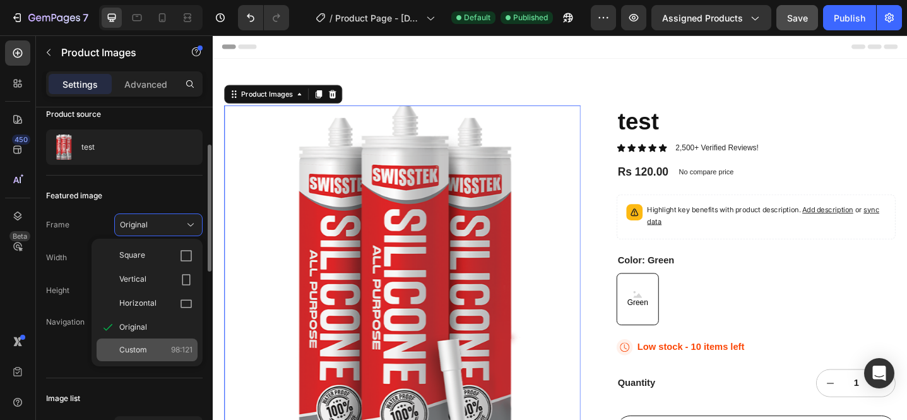
click at [158, 345] on div "Custom 98:121" at bounding box center [155, 349] width 73 height 11
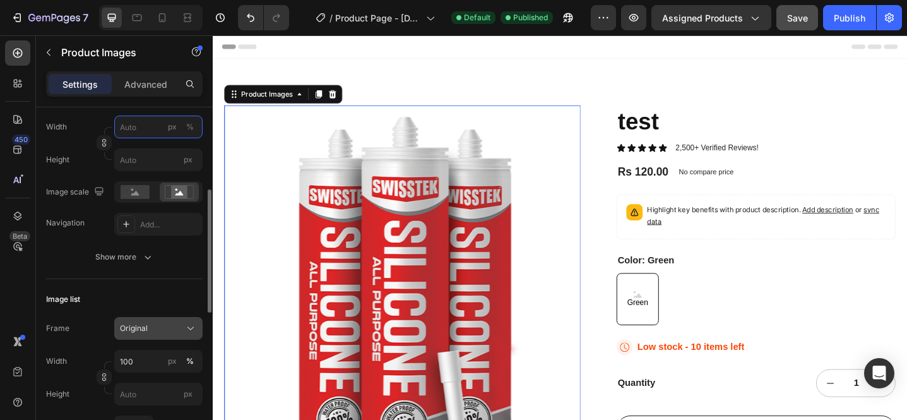
scroll to position [256, 0]
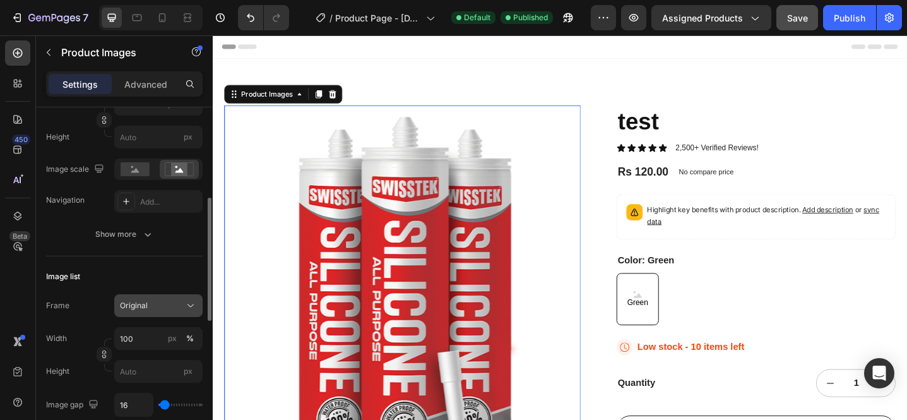
click at [164, 311] on div "Original" at bounding box center [158, 305] width 77 height 13
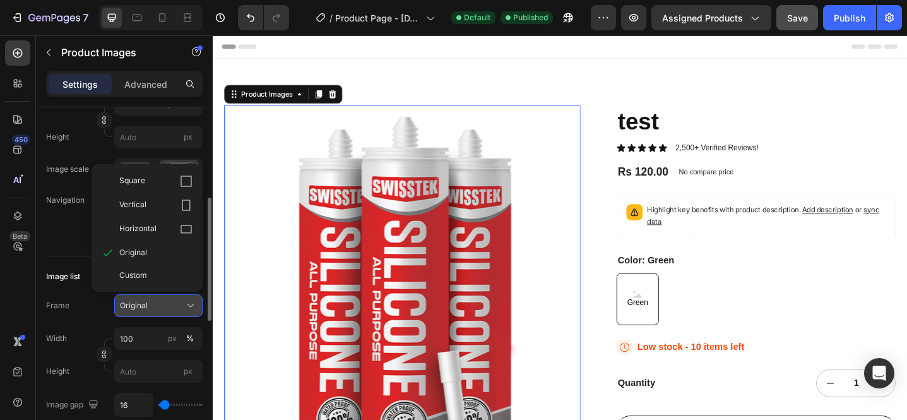
click at [164, 311] on div "Original" at bounding box center [158, 305] width 77 height 13
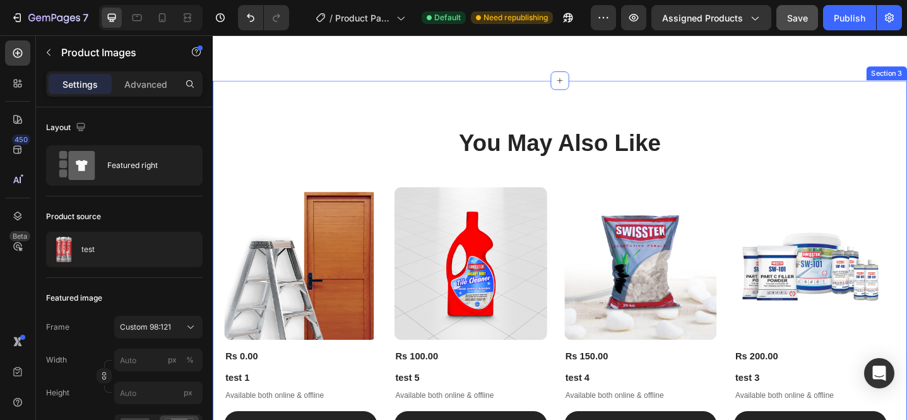
scroll to position [1280, 0]
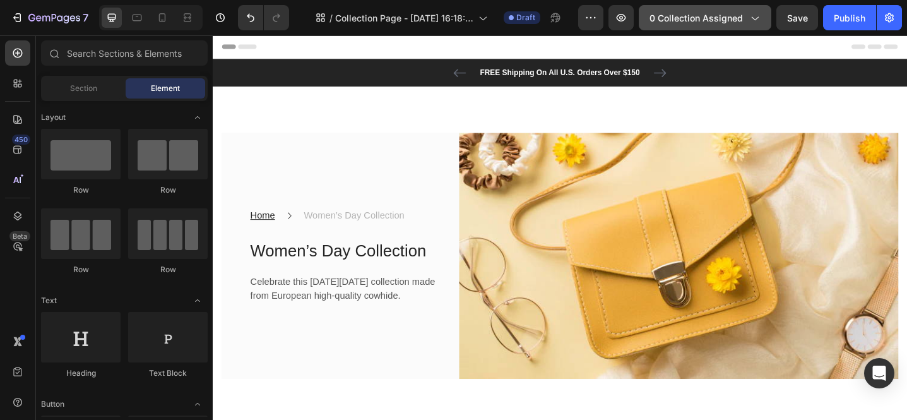
click at [703, 19] on span "0 collection assigned" at bounding box center [696, 17] width 93 height 13
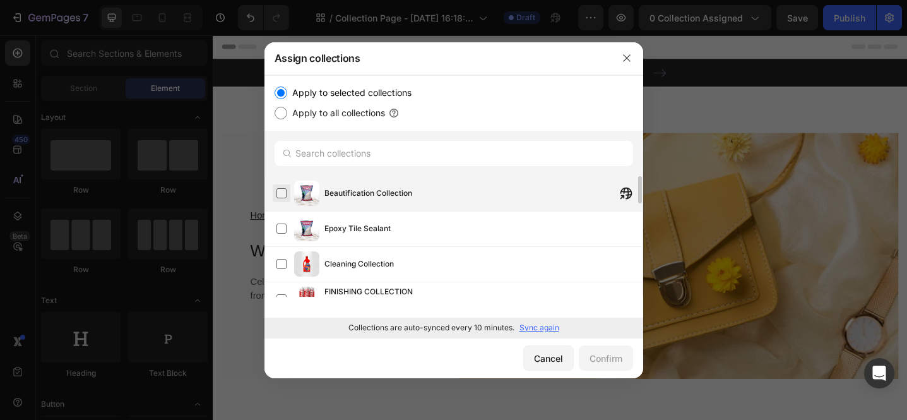
click at [278, 192] on label at bounding box center [282, 193] width 10 height 10
click at [628, 61] on icon "button" at bounding box center [627, 58] width 10 height 10
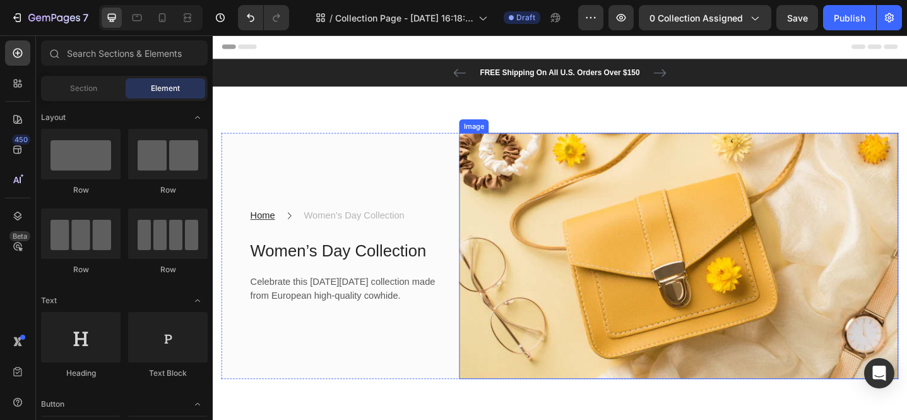
click at [600, 238] on img at bounding box center [721, 276] width 479 height 269
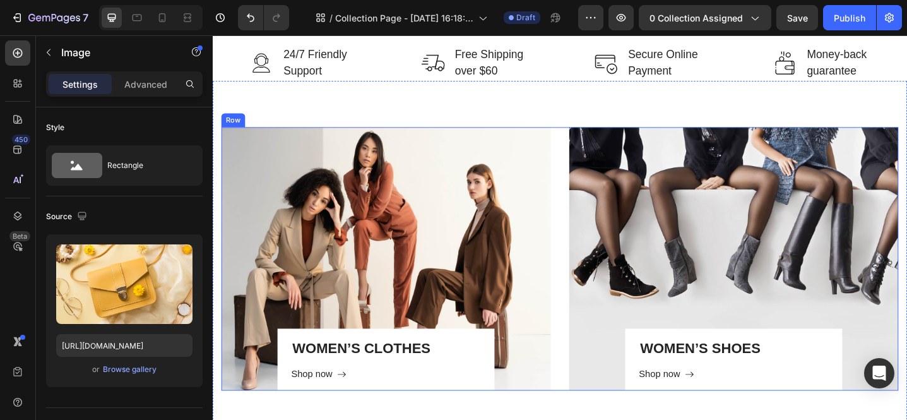
scroll to position [2106, 0]
click at [602, 227] on div "WOMEN’S CLOTHES Heading Shop now Button Row Hero Banner WOMEN’S SHOES Heading S…" at bounding box center [592, 279] width 758 height 388
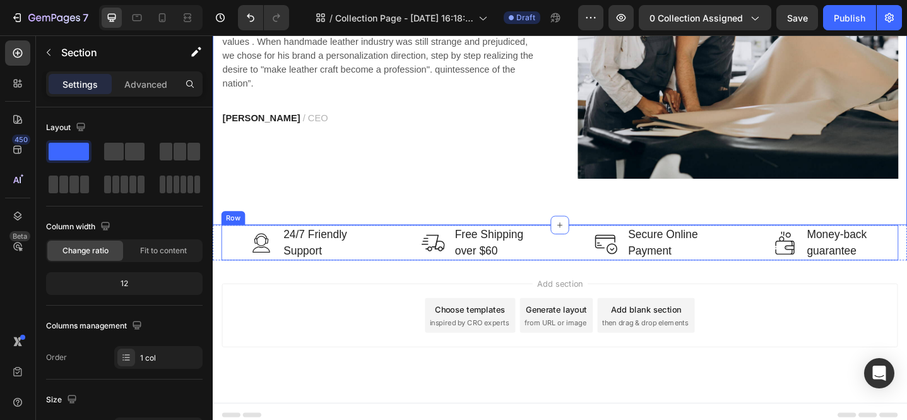
scroll to position [2022, 0]
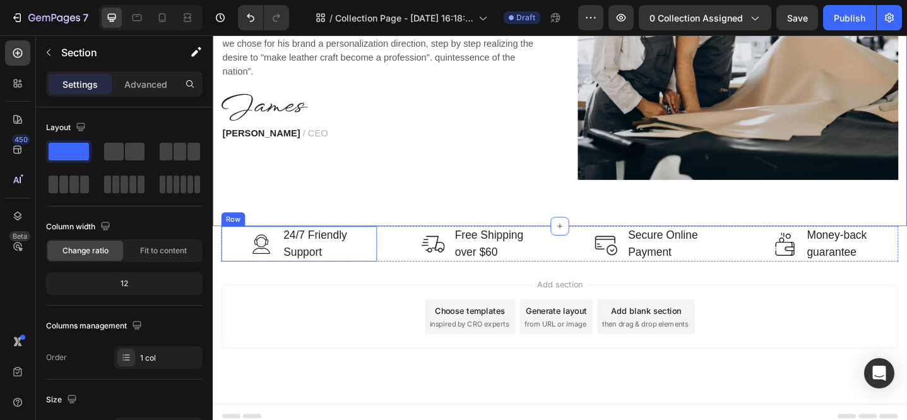
click at [234, 244] on div "Image 24/7 Friendly Support Text block Row" at bounding box center [307, 263] width 170 height 39
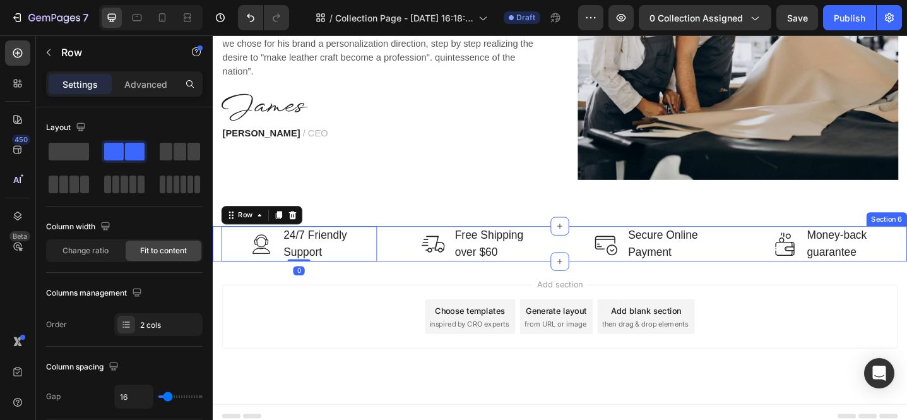
click at [220, 245] on div "Image 24/7 Friendly Support Text block Row 0 Image Free Shipping over $60 Text …" at bounding box center [592, 263] width 758 height 39
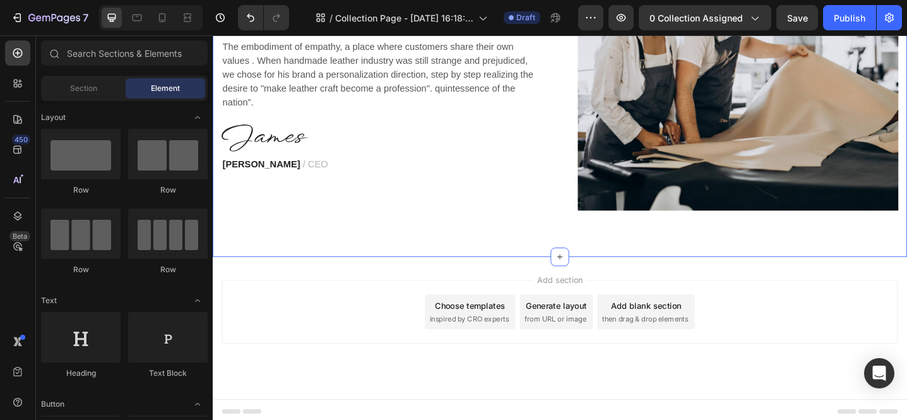
scroll to position [1776, 0]
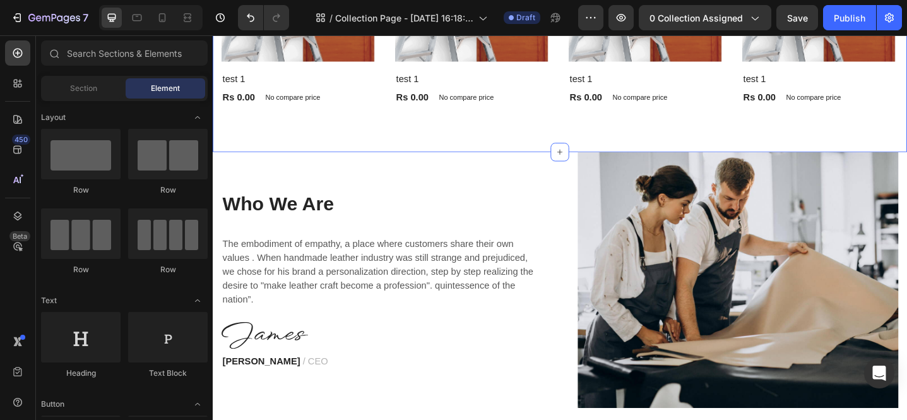
click at [511, 168] on div "Who We Are Heading The embodiment of empathy, a place where customers share the…" at bounding box center [397, 302] width 350 height 279
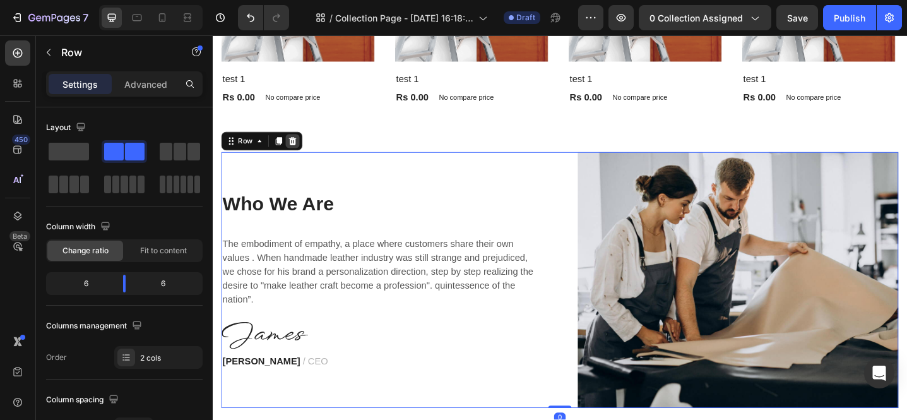
click at [306, 148] on div at bounding box center [299, 150] width 15 height 15
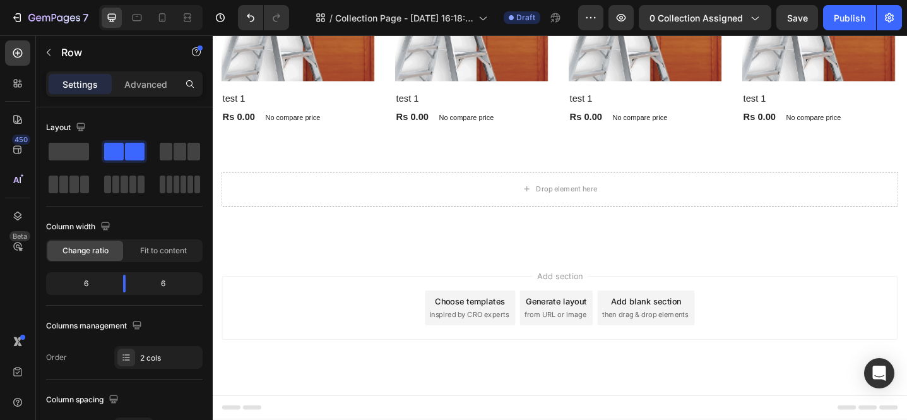
scroll to position [1751, 0]
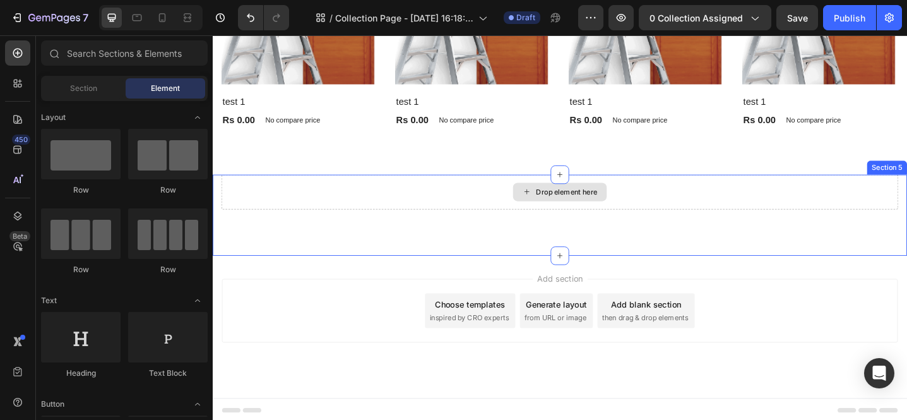
click at [472, 201] on div "Drop element here" at bounding box center [591, 207] width 739 height 38
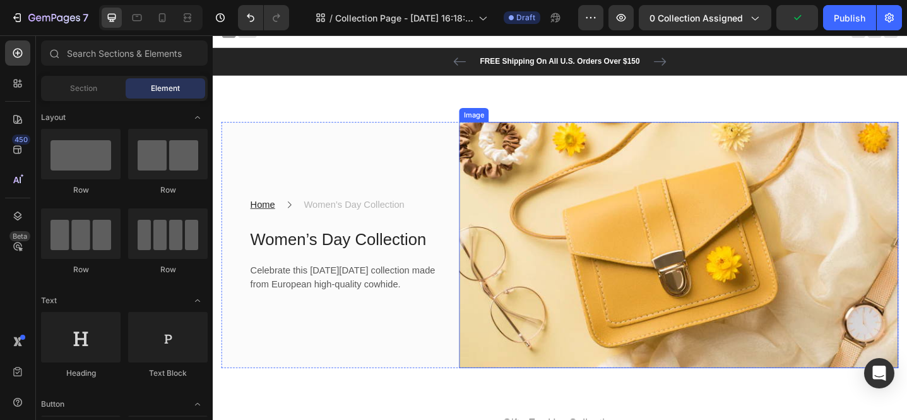
scroll to position [0, 0]
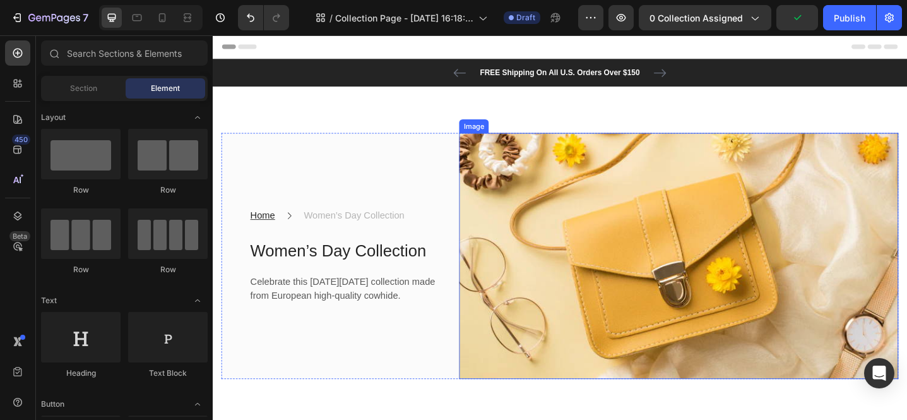
click at [729, 193] on img at bounding box center [721, 276] width 479 height 269
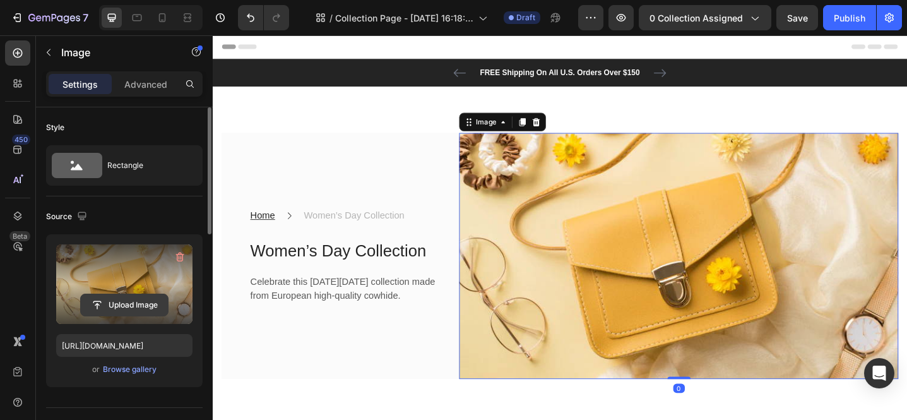
click at [105, 313] on input "file" at bounding box center [124, 304] width 87 height 21
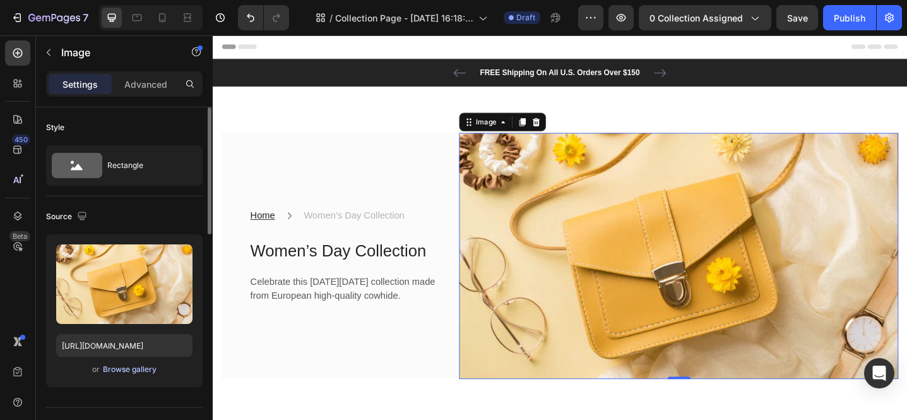
click at [129, 367] on div "Browse gallery" at bounding box center [130, 369] width 54 height 11
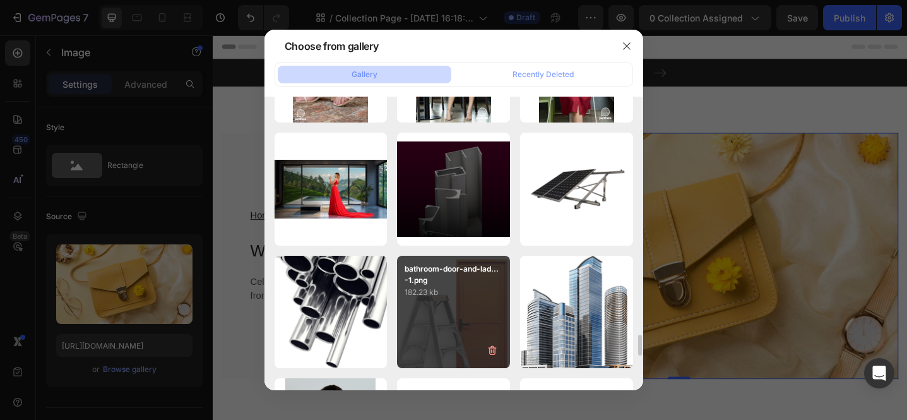
scroll to position [3317, 0]
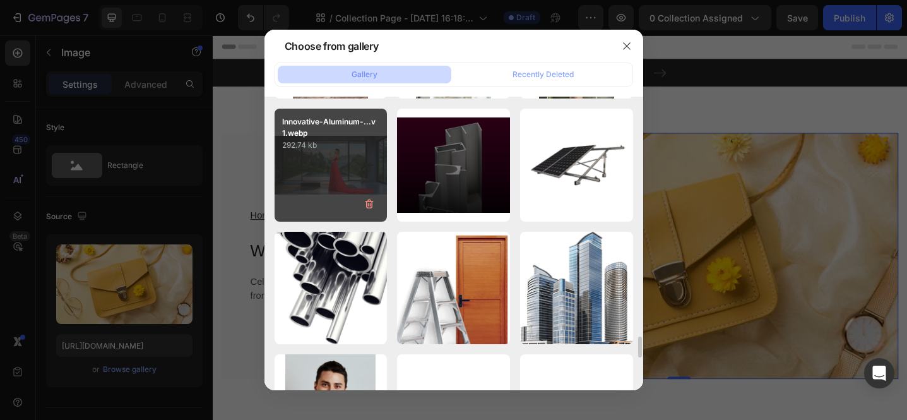
click at [309, 151] on p "292.74 kb" at bounding box center [331, 145] width 98 height 13
type input "https://cdn.shopify.com/s/files/1/0652/0002/9773/files/gempages_572455954558223…"
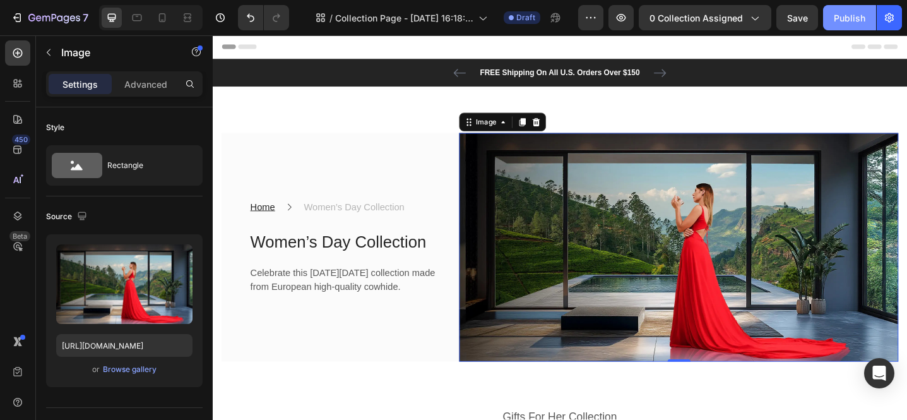
click at [846, 16] on div "Publish" at bounding box center [850, 17] width 32 height 13
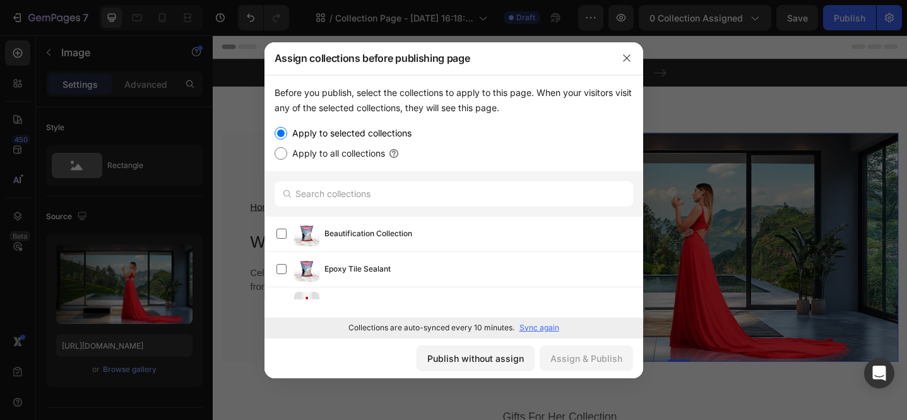
click at [309, 154] on label "Apply to all collections" at bounding box center [336, 153] width 98 height 15
click at [287, 154] on input "Apply to all collections" at bounding box center [281, 153] width 13 height 13
radio input "true"
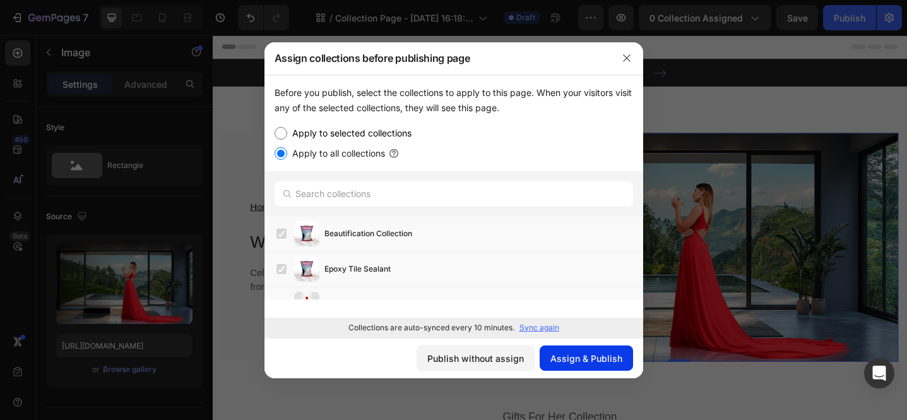
click at [565, 360] on div "Assign & Publish" at bounding box center [587, 358] width 72 height 13
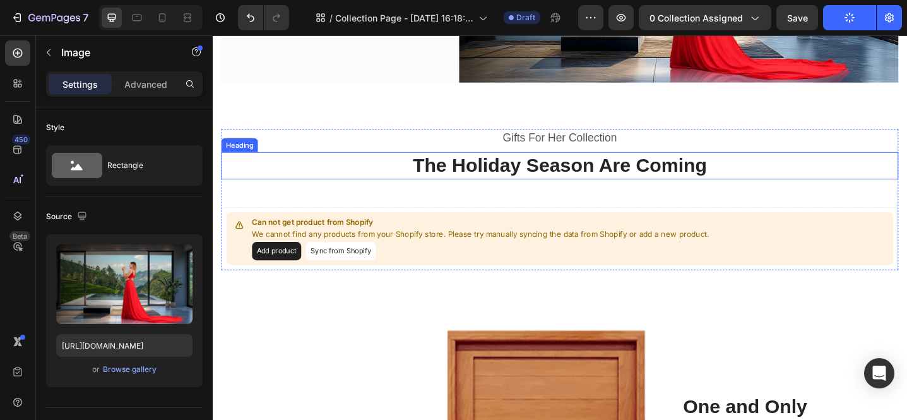
scroll to position [326, 0]
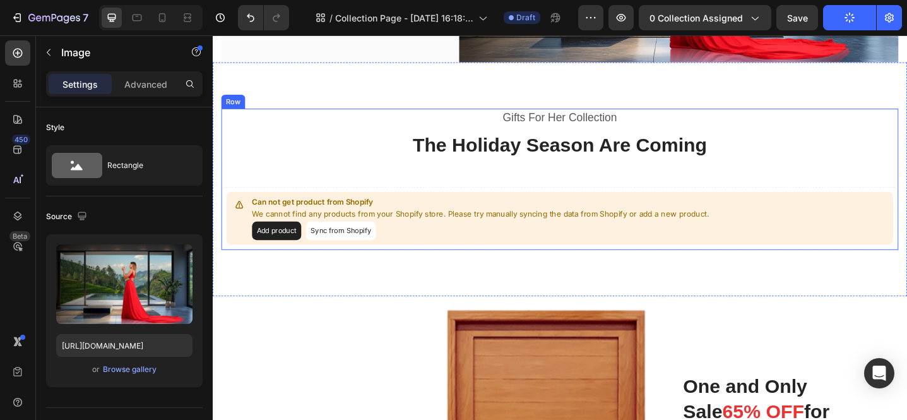
click at [516, 167] on div "Gifts For Her Collection Heading The Holiday Season Are Coming Heading Can not …" at bounding box center [591, 193] width 739 height 154
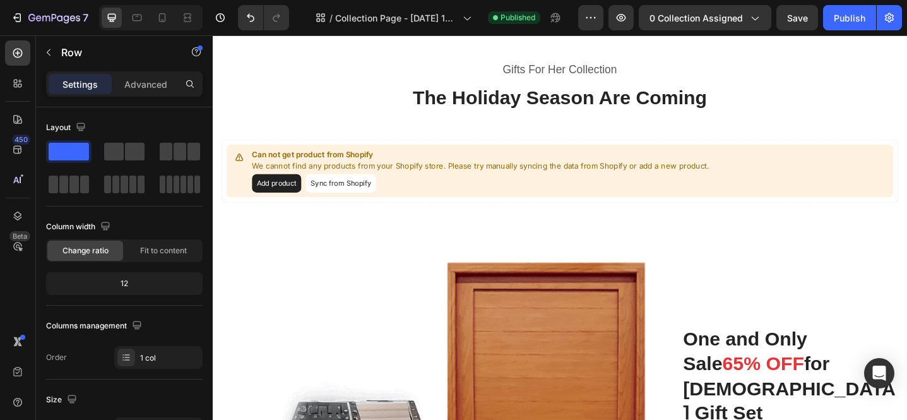
scroll to position [0, 0]
